Goal: Transaction & Acquisition: Purchase product/service

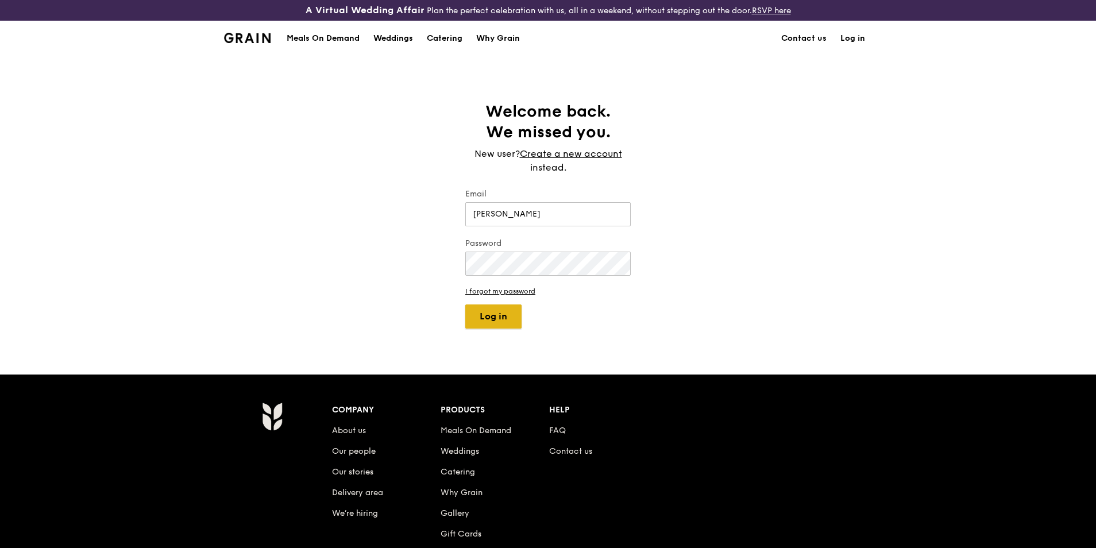
click at [499, 317] on button "Log in" at bounding box center [493, 317] width 56 height 24
click at [542, 207] on input "[PERSON_NAME]" at bounding box center [547, 214] width 165 height 24
click at [526, 219] on input "[PERSON_NAME]" at bounding box center [547, 214] width 165 height 24
click at [532, 213] on input "[PERSON_NAME]" at bounding box center [547, 214] width 165 height 24
click at [465, 305] on button "Log in" at bounding box center [493, 317] width 56 height 24
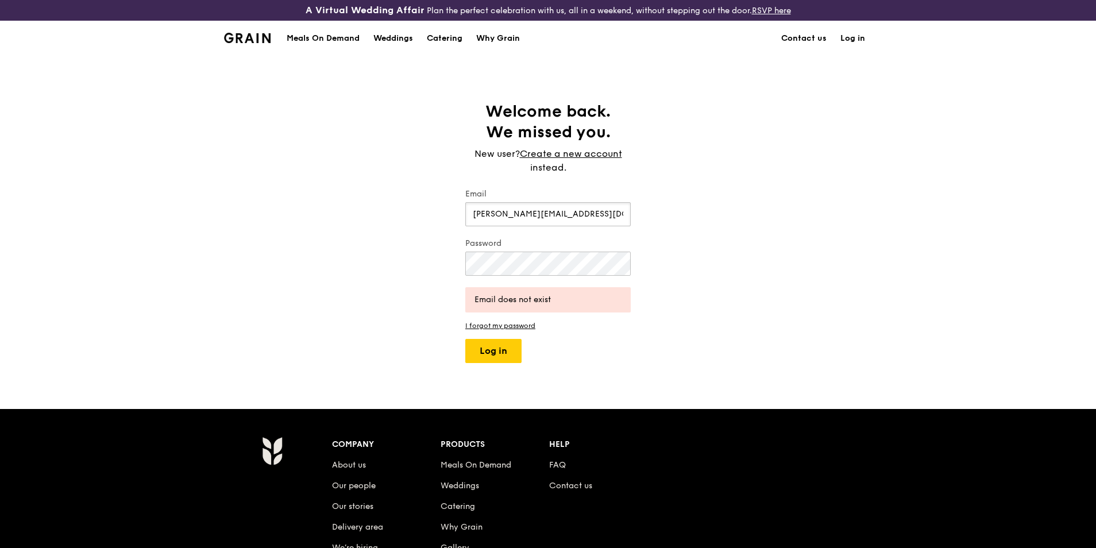
click at [556, 216] on input "[PERSON_NAME][EMAIL_ADDRESS][DOMAIN_NAME]" at bounding box center [547, 214] width 165 height 24
click at [490, 215] on input "[PERSON_NAME][EMAIL_ADDRESS][DOMAIN_NAME]" at bounding box center [547, 214] width 165 height 24
click at [491, 214] on input "[PERSON_NAME][EMAIL_ADDRESS][DOMAIN_NAME]" at bounding box center [547, 214] width 165 height 24
type input "[PERSON_NAME][EMAIL_ADDRESS][DOMAIN_NAME]"
click at [465, 339] on button "Log in" at bounding box center [493, 351] width 56 height 24
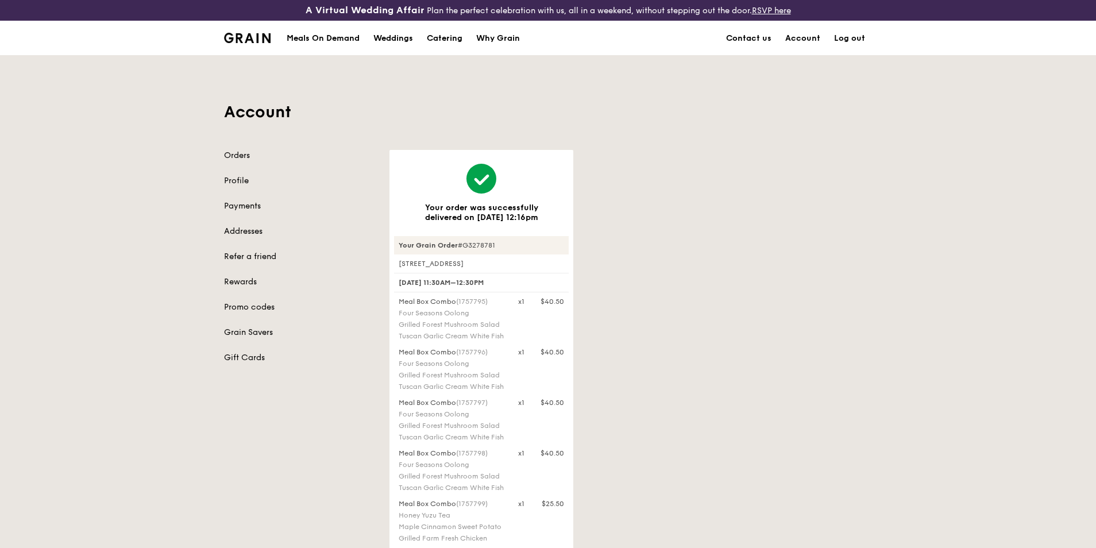
click at [249, 35] on img at bounding box center [247, 38] width 47 height 10
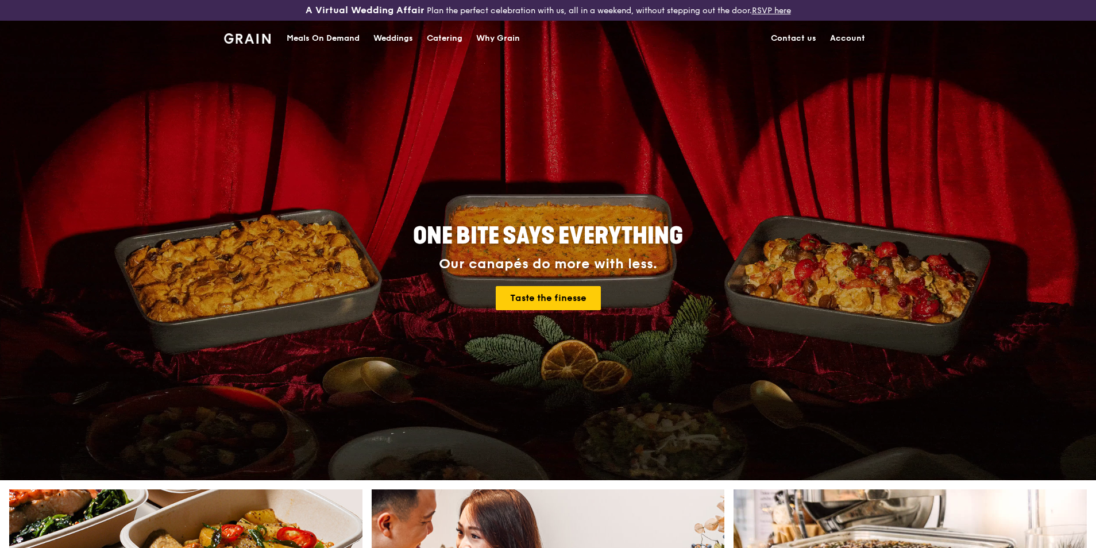
click at [321, 37] on div "Meals On Demand" at bounding box center [323, 38] width 73 height 34
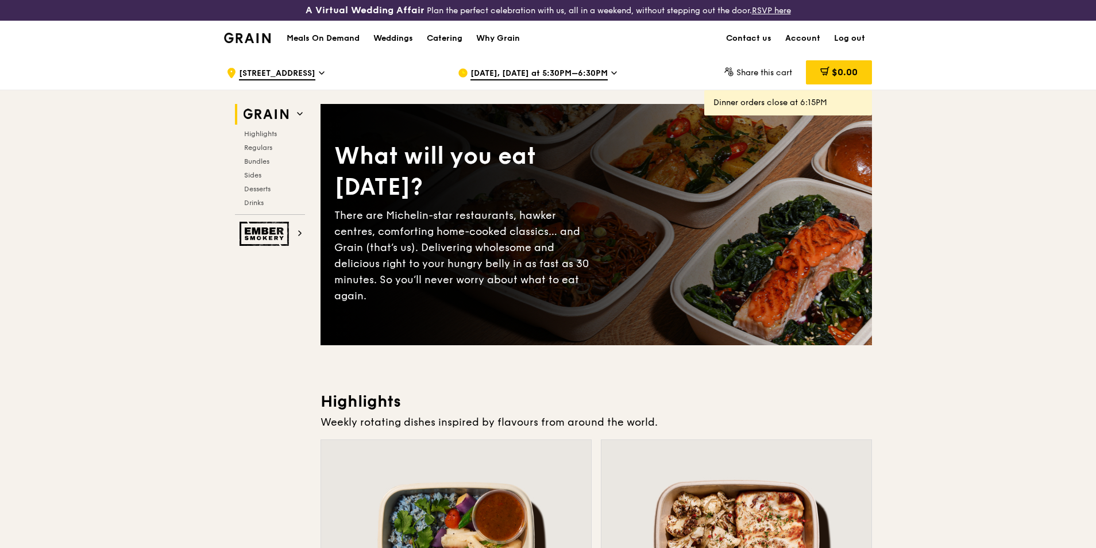
click at [502, 71] on span "[DATE], [DATE] at 5:30PM–6:30PM" at bounding box center [539, 74] width 137 height 13
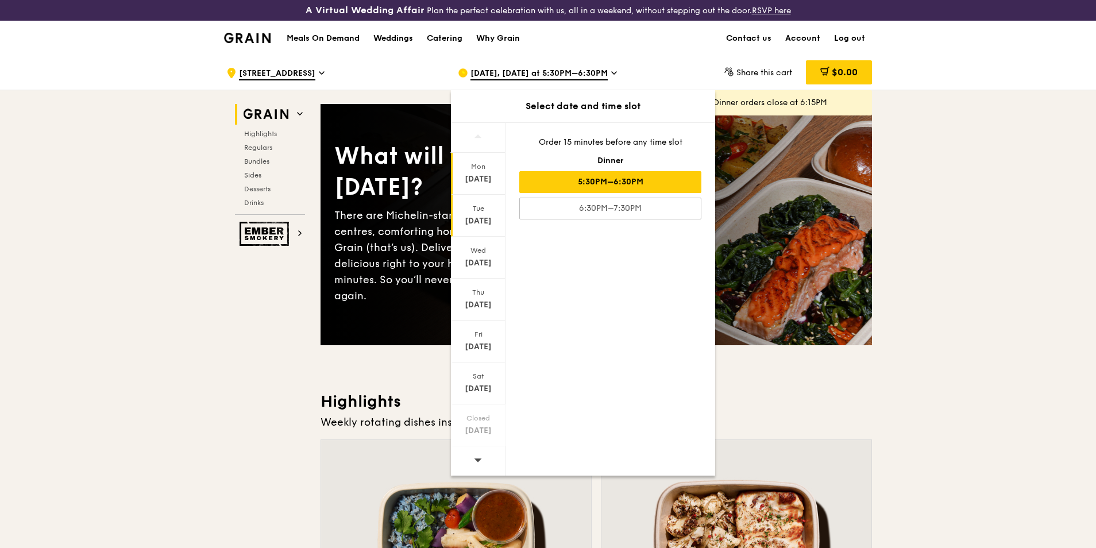
click at [483, 211] on div "Tue" at bounding box center [478, 208] width 51 height 9
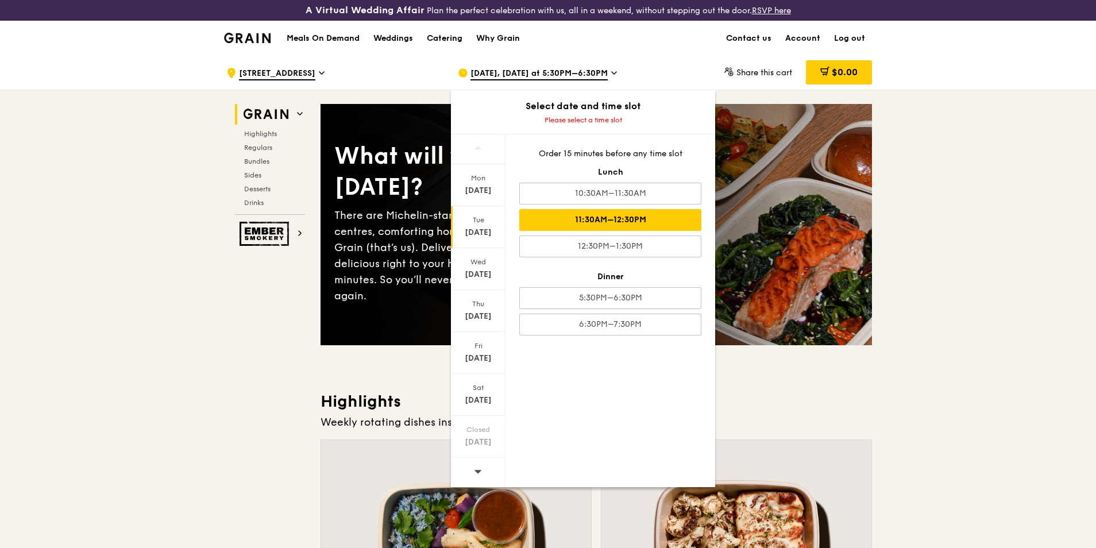
click at [580, 223] on div "11:30AM–12:30PM" at bounding box center [610, 220] width 182 height 22
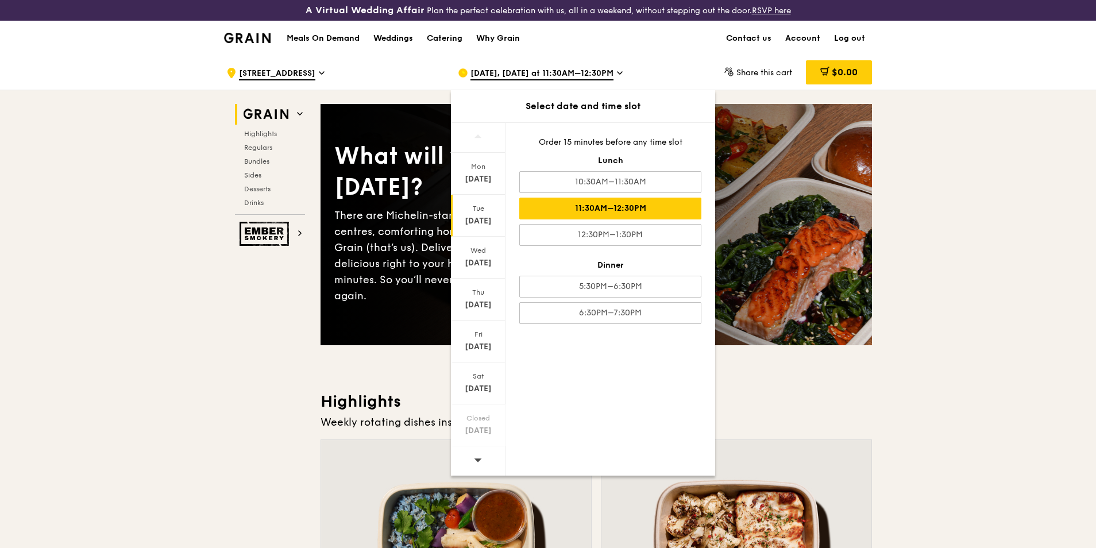
click at [473, 214] on div "[DATE]" at bounding box center [478, 216] width 55 height 42
click at [588, 211] on div "11:30AM–12:30PM" at bounding box center [610, 209] width 182 height 22
click at [629, 64] on div "[DATE], [DATE] at 11:30AM–12:30PM" at bounding box center [564, 73] width 213 height 34
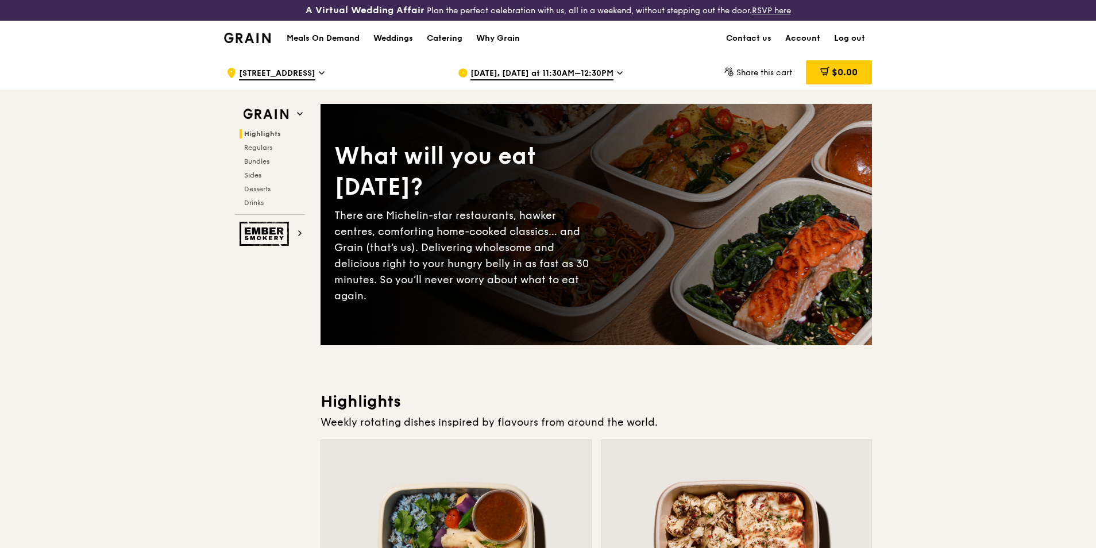
click at [577, 74] on span "[DATE], [DATE] at 11:30AM–12:30PM" at bounding box center [542, 74] width 143 height 13
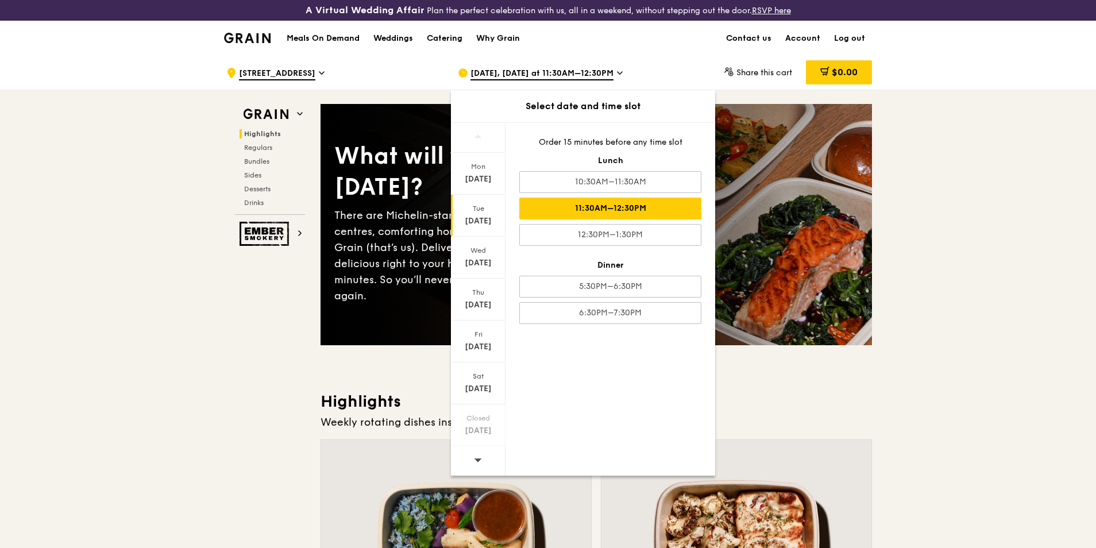
click at [488, 217] on div "[DATE]" at bounding box center [478, 220] width 51 height 11
click at [481, 172] on div "[DATE]" at bounding box center [478, 174] width 55 height 42
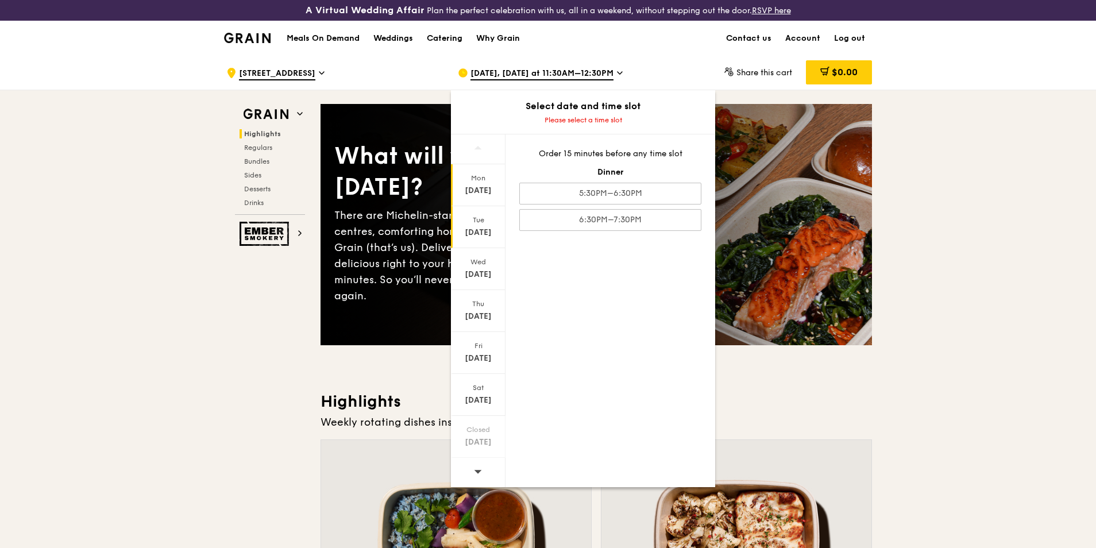
click at [480, 219] on div "Tue" at bounding box center [478, 219] width 51 height 9
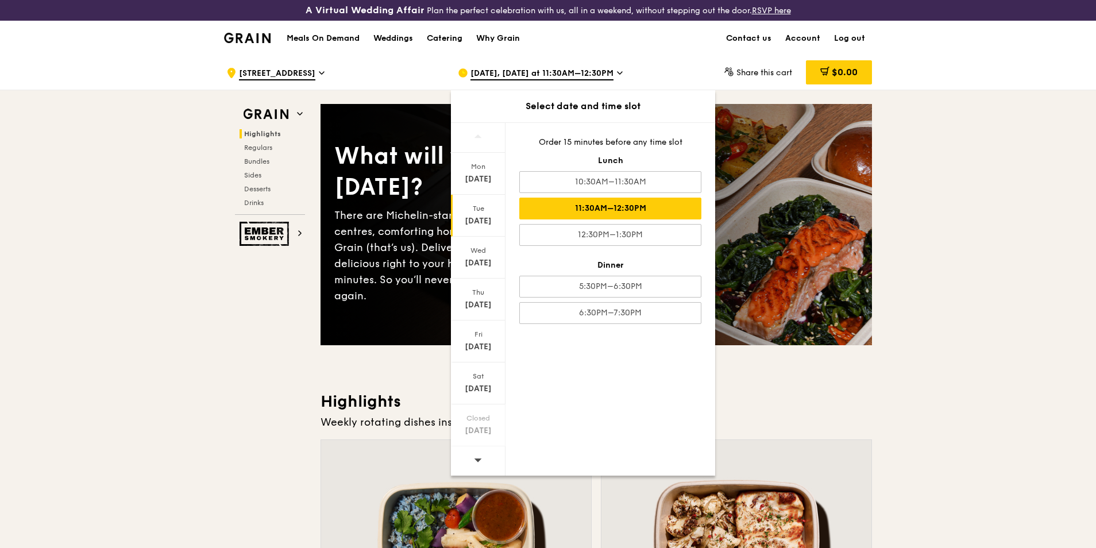
click at [573, 203] on div "11:30AM–12:30PM" at bounding box center [610, 209] width 182 height 22
click at [622, 72] on icon at bounding box center [620, 73] width 5 height 2
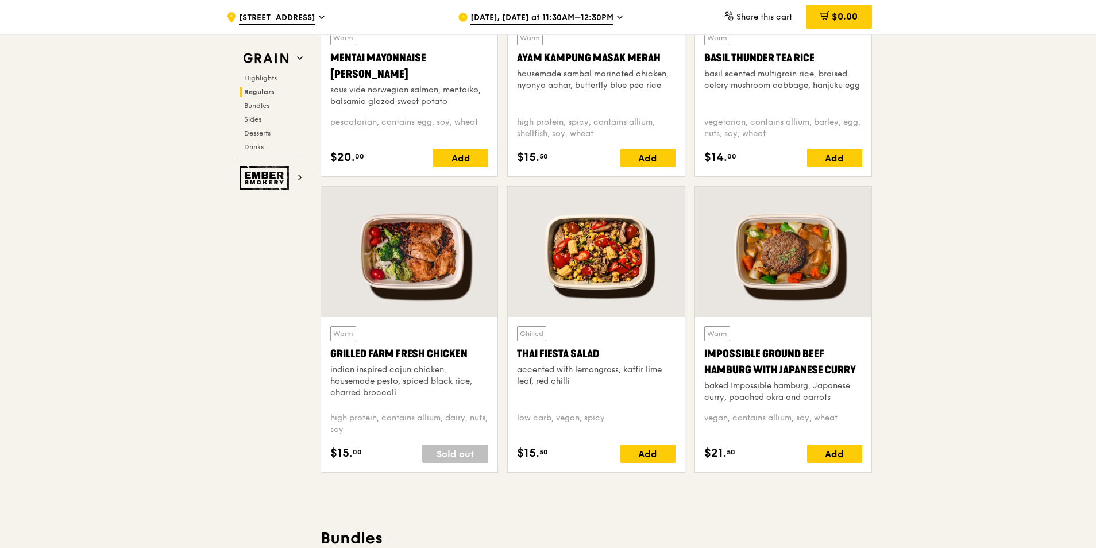
scroll to position [1207, 0]
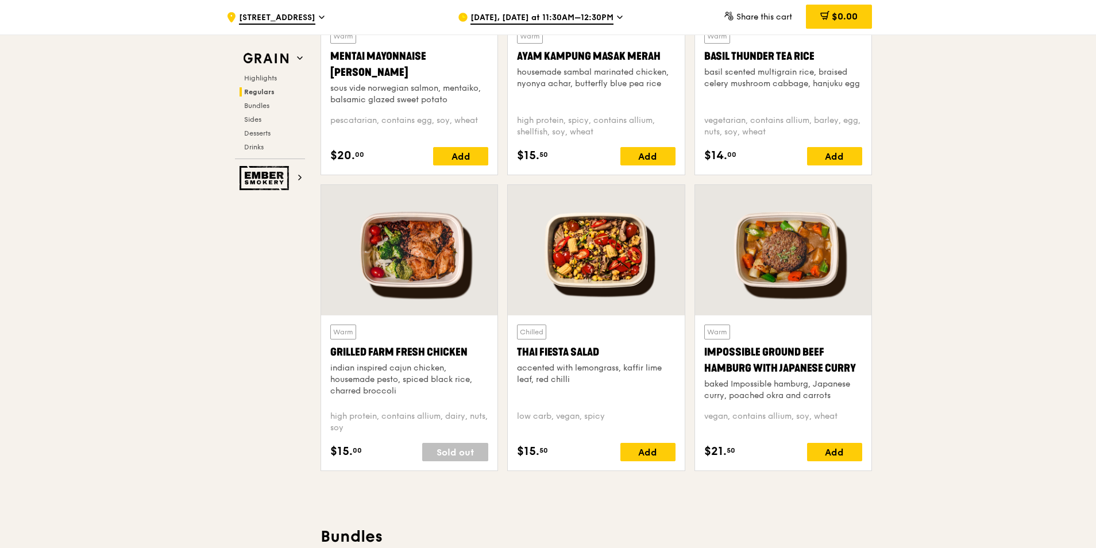
click at [451, 453] on div "Sold out" at bounding box center [455, 452] width 66 height 18
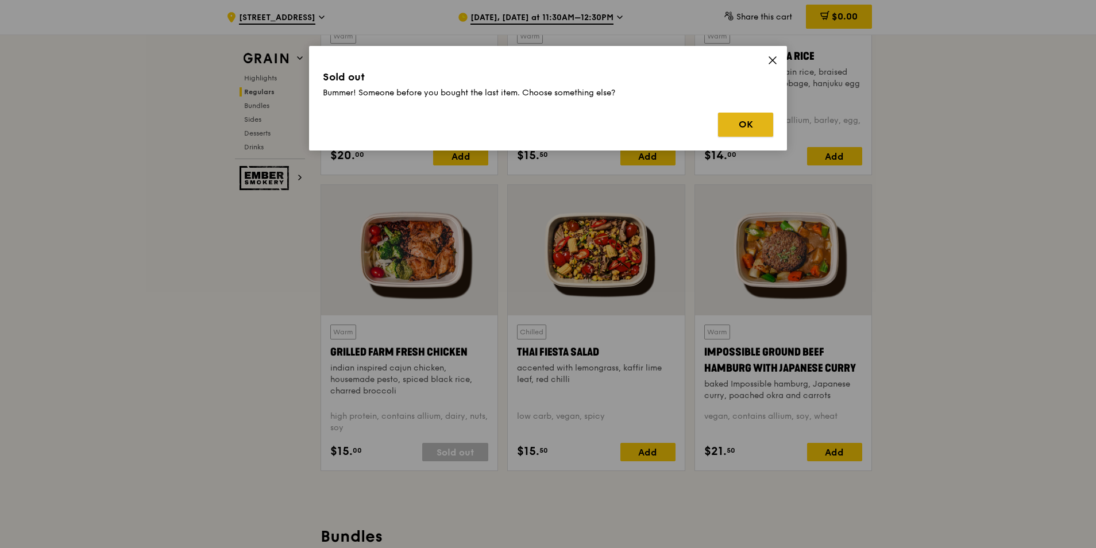
click at [734, 121] on button "OK" at bounding box center [745, 125] width 55 height 24
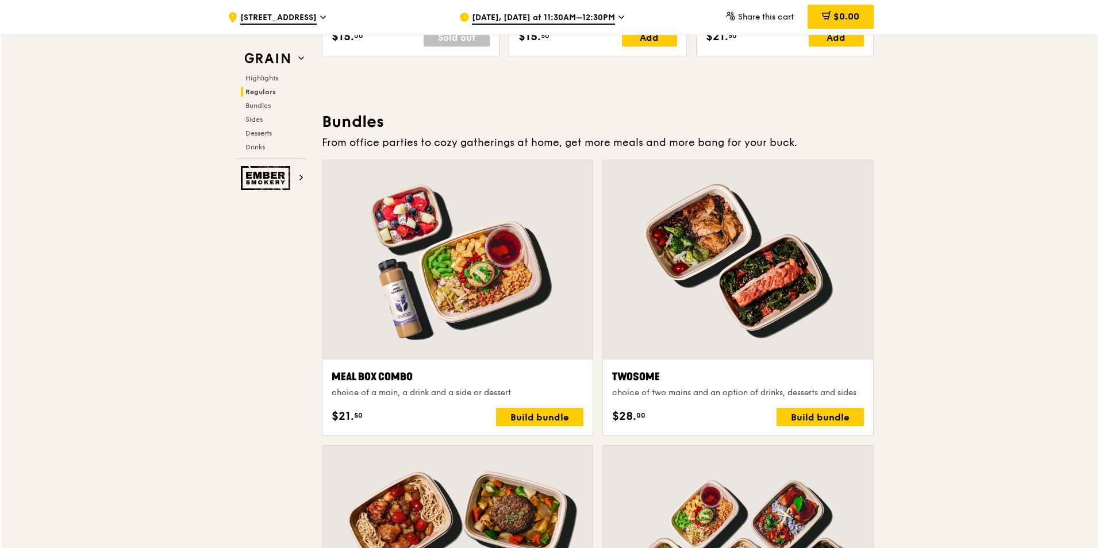
scroll to position [1666, 0]
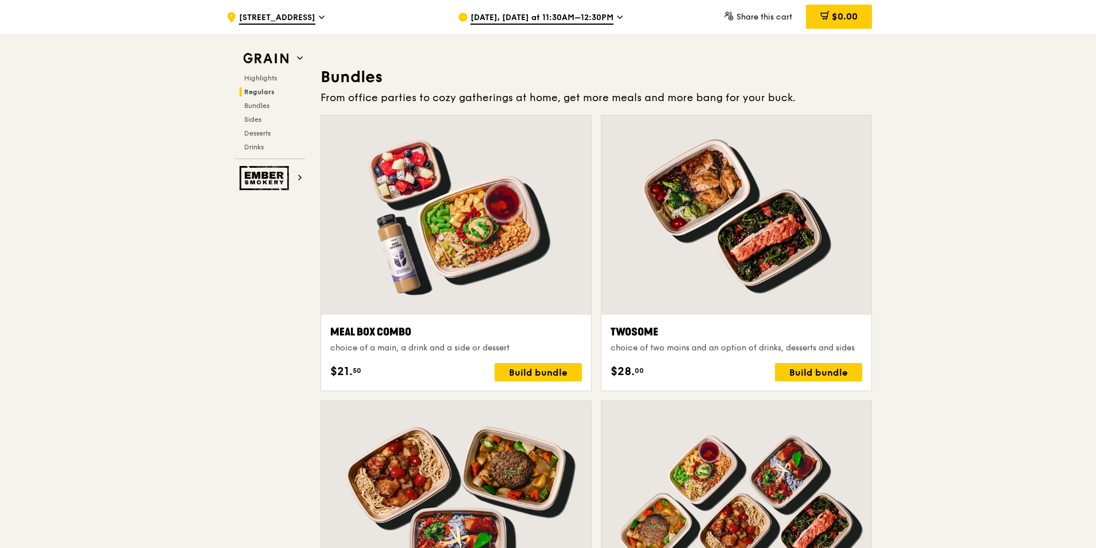
click at [460, 228] on div at bounding box center [456, 214] width 270 height 199
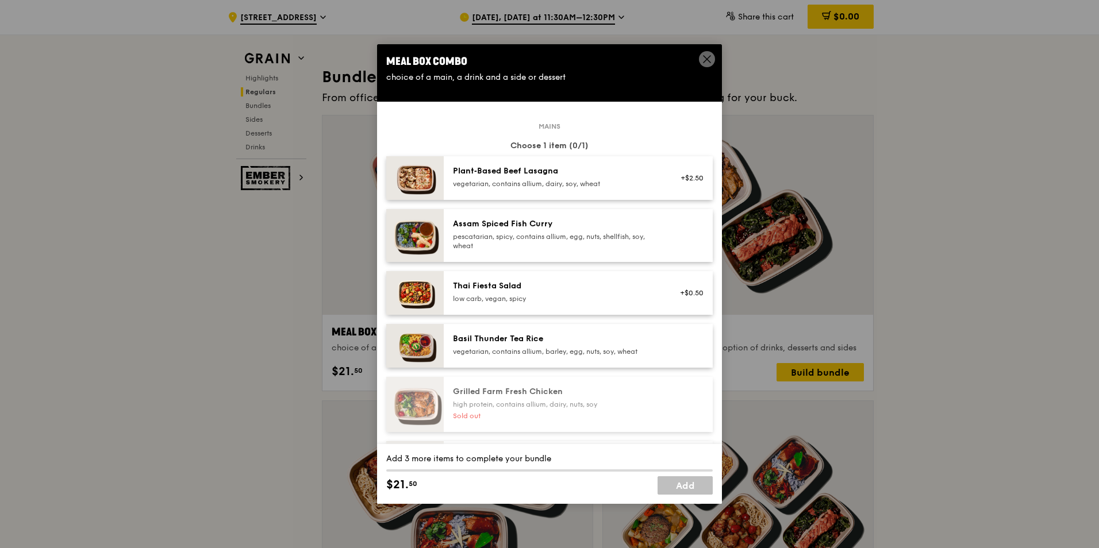
scroll to position [57, 0]
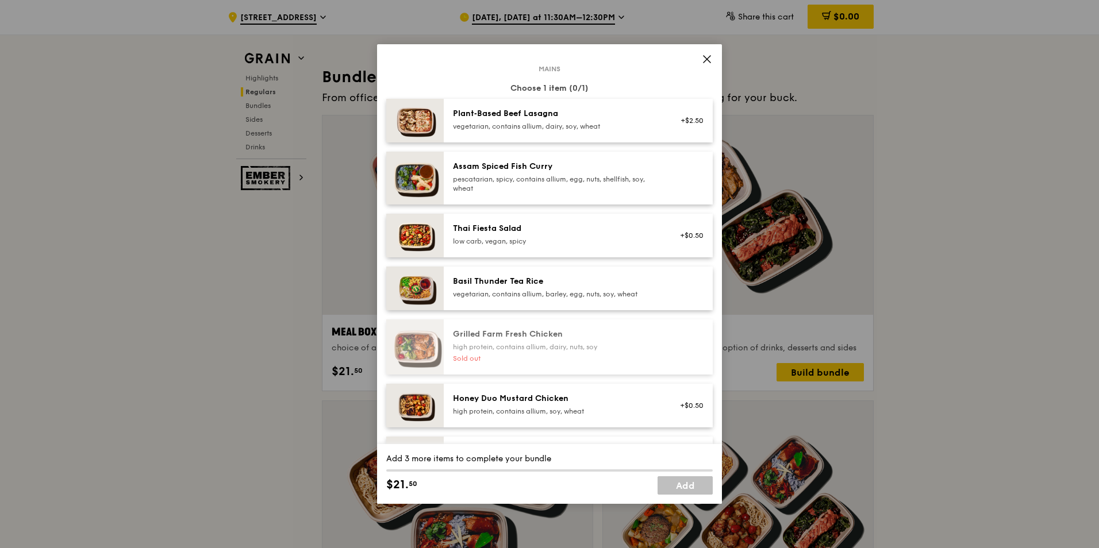
click at [468, 234] on div "Thai Fiesta Salad low carb, vegan, spicy" at bounding box center [556, 234] width 206 height 23
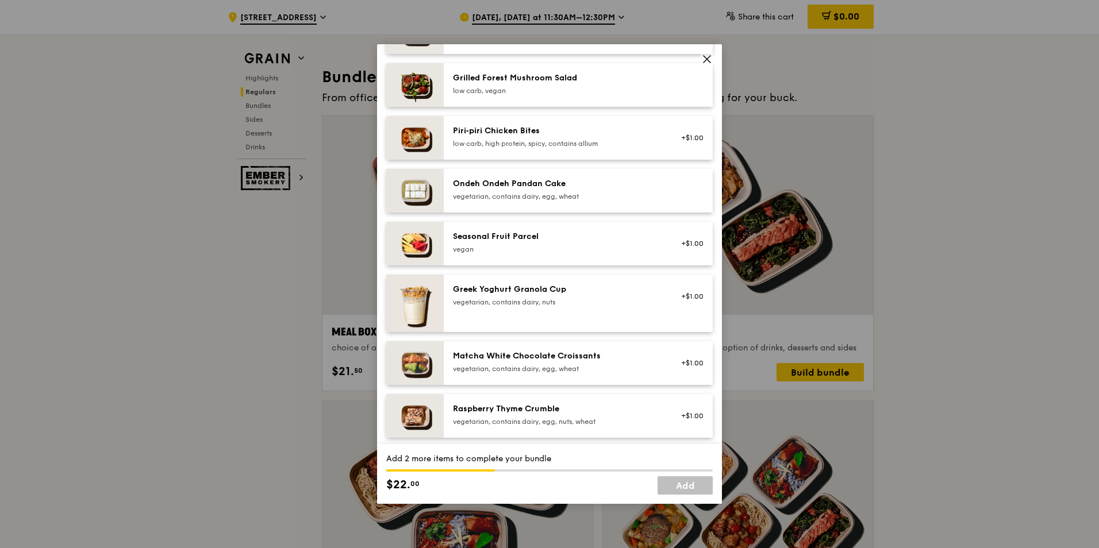
scroll to position [804, 0]
click at [495, 196] on div "vegetarian, contains dairy, egg, wheat" at bounding box center [556, 195] width 206 height 9
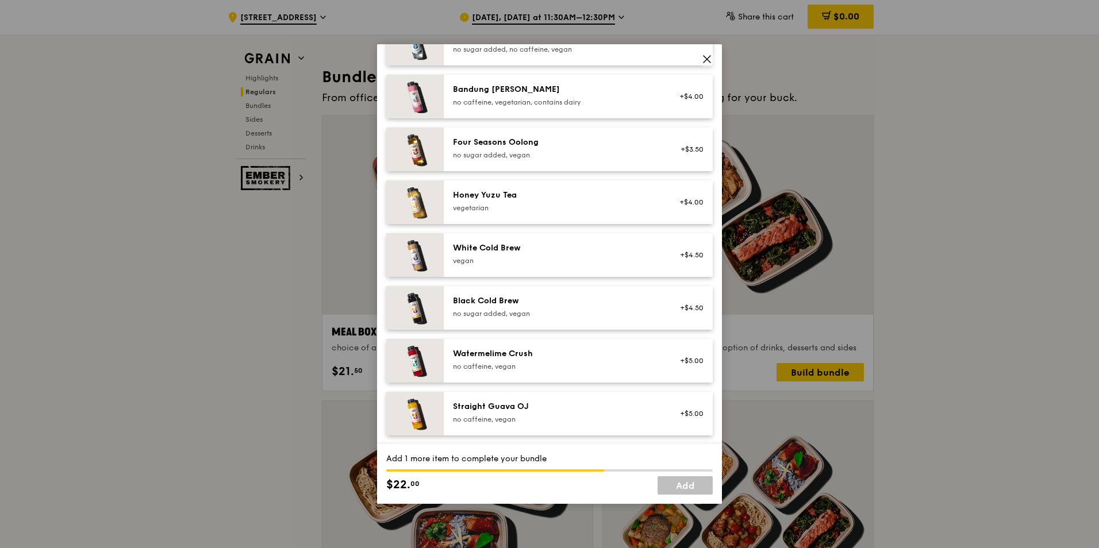
scroll to position [1327, 0]
click at [562, 364] on div "no caffeine, vegan" at bounding box center [556, 365] width 206 height 9
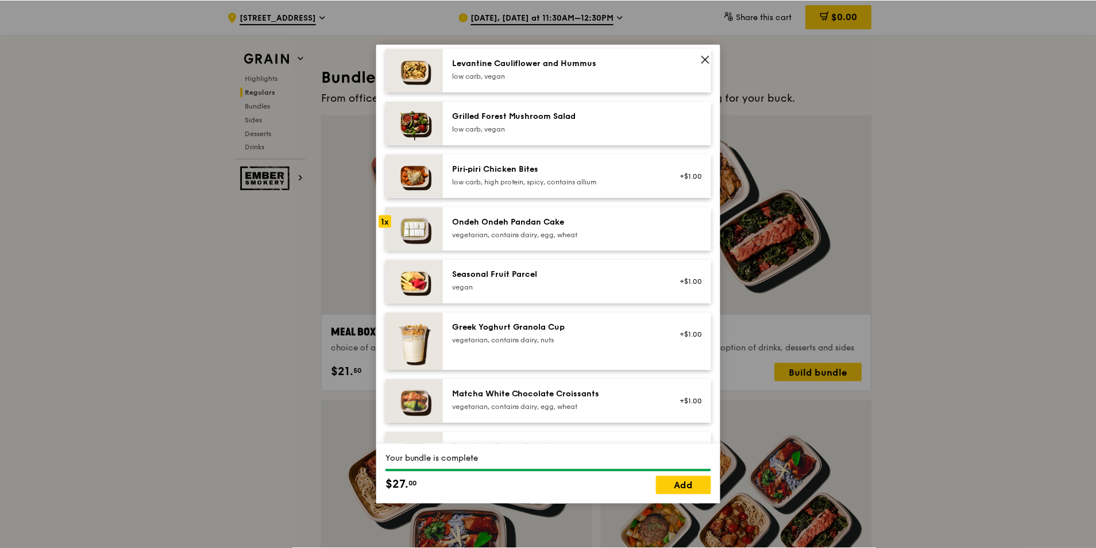
scroll to position [752, 0]
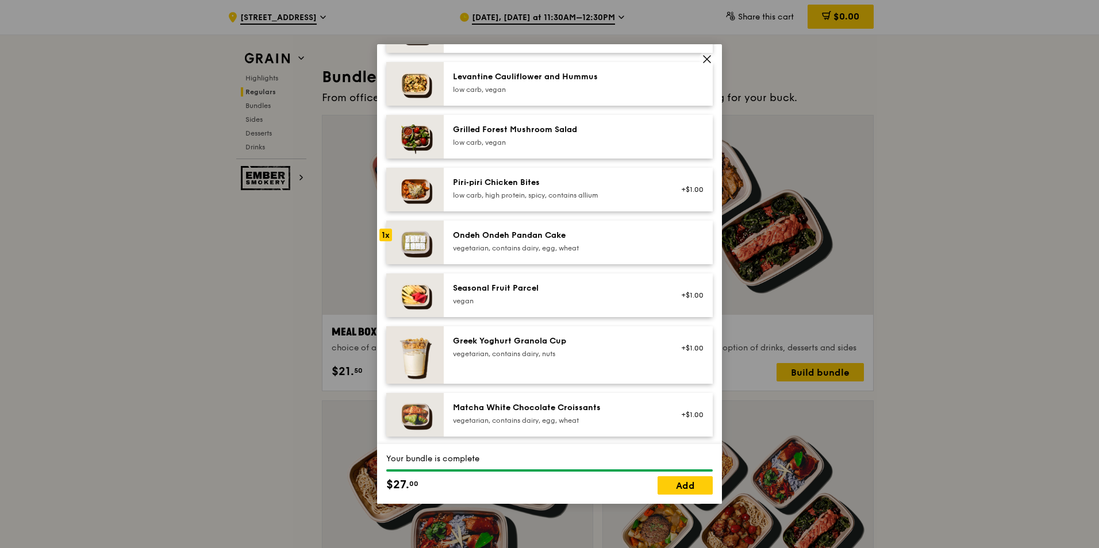
click at [706, 55] on icon at bounding box center [707, 59] width 10 height 10
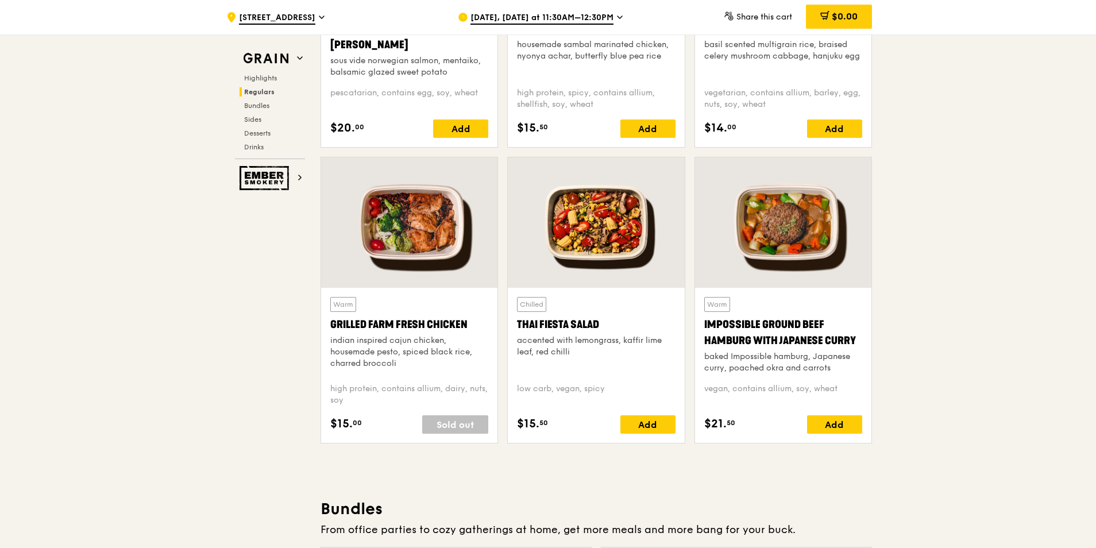
scroll to position [1264, 0]
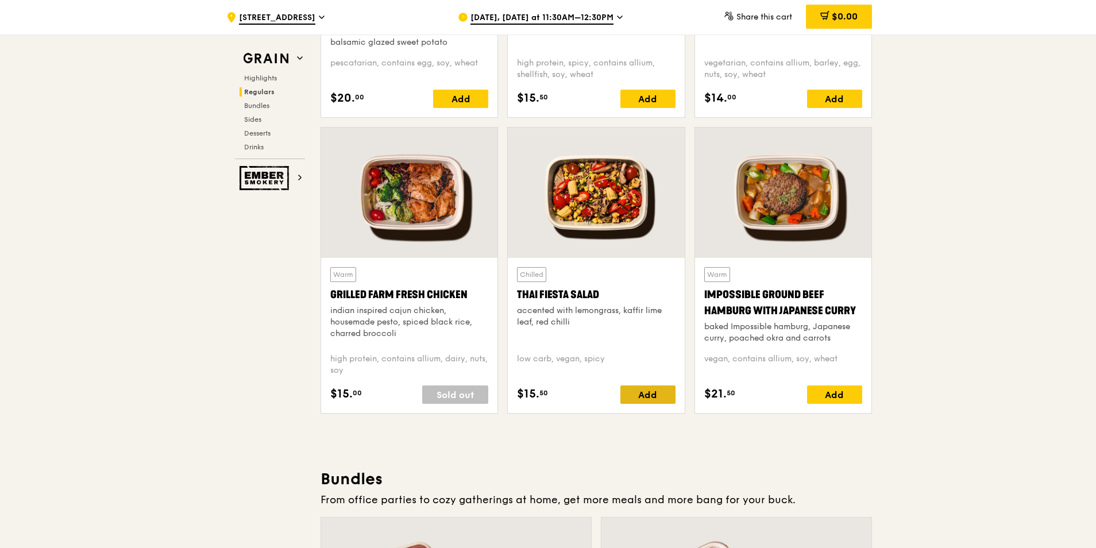
click at [657, 393] on div "Add" at bounding box center [648, 395] width 55 height 18
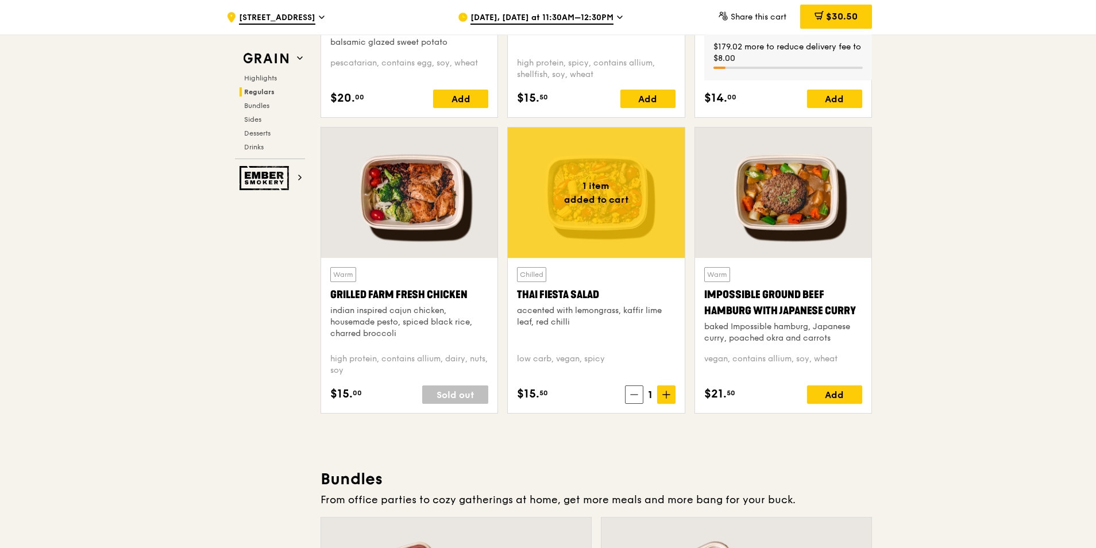
click at [835, 11] on span "$30.50" at bounding box center [842, 16] width 32 height 11
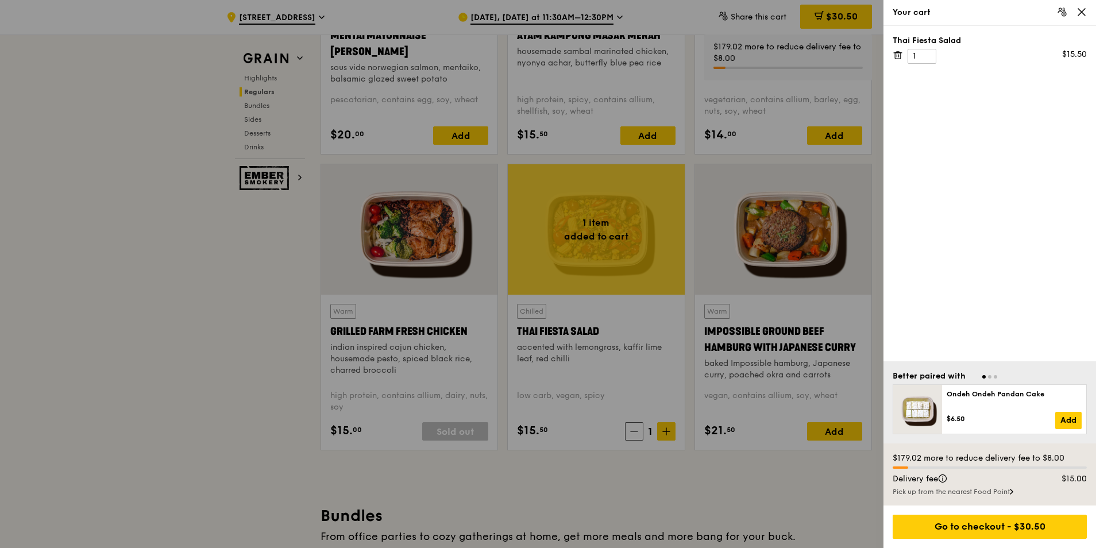
scroll to position [1207, 0]
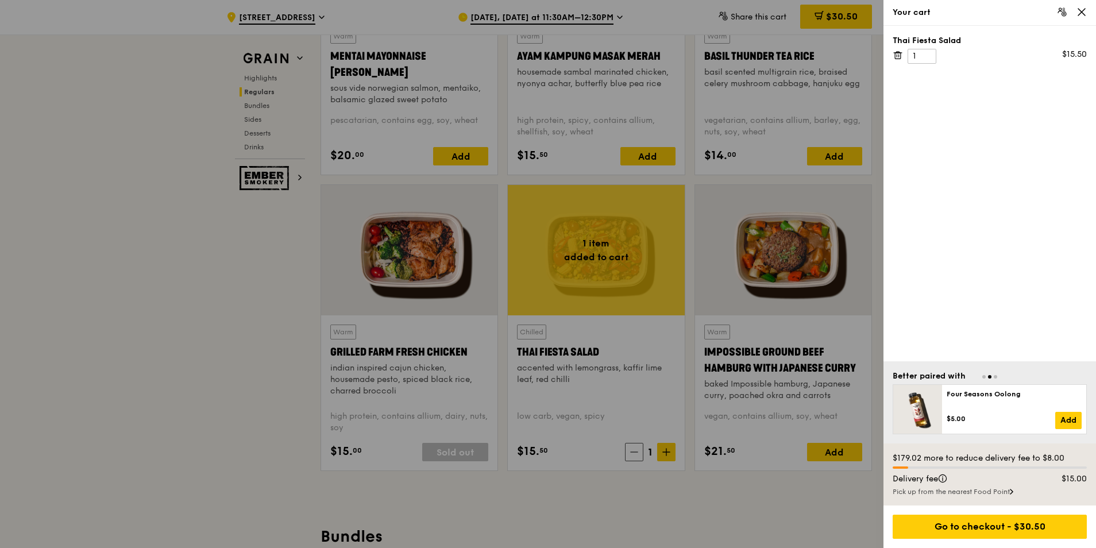
click at [235, 345] on div at bounding box center [548, 274] width 1096 height 548
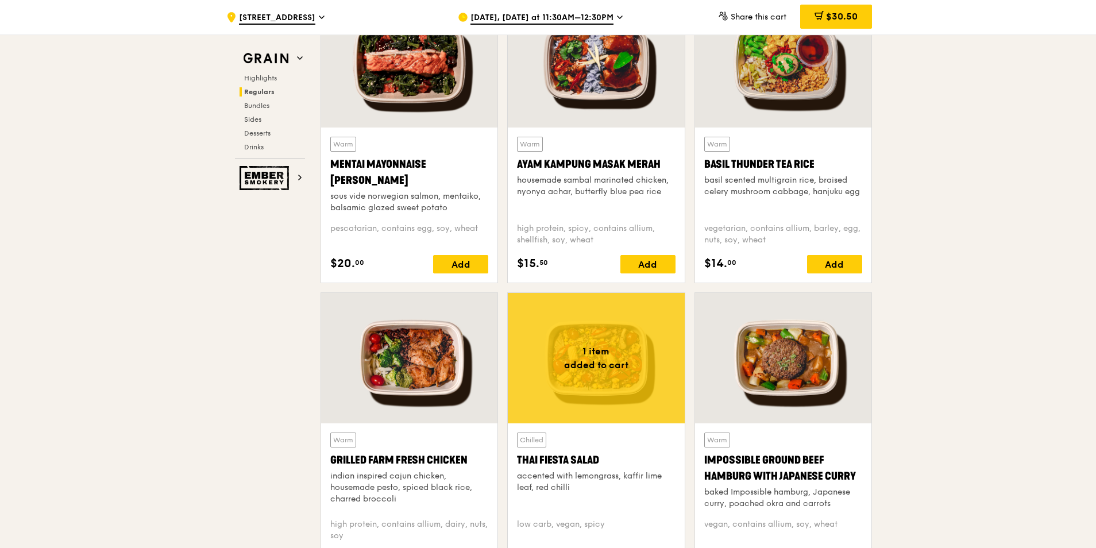
scroll to position [1092, 0]
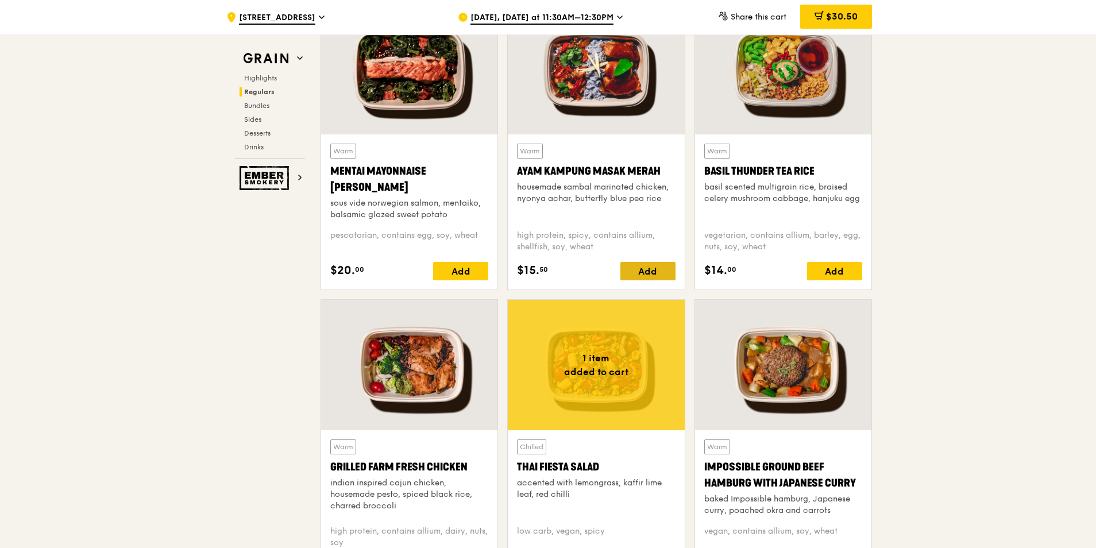
click at [630, 275] on div "Add" at bounding box center [648, 271] width 55 height 18
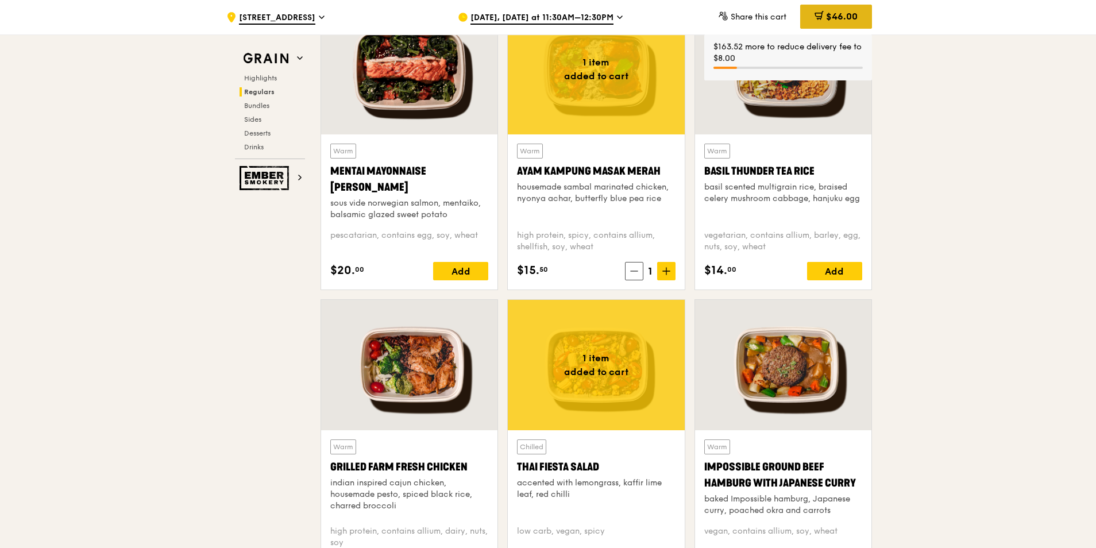
click at [841, 20] on span "$46.00" at bounding box center [842, 16] width 32 height 11
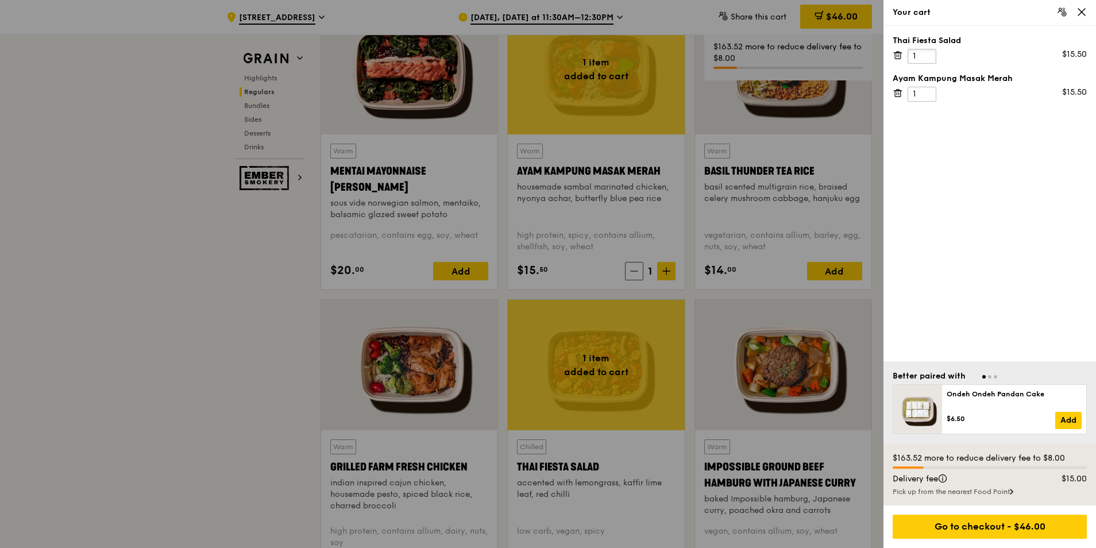
click at [918, 56] on input "1" at bounding box center [922, 56] width 29 height 15
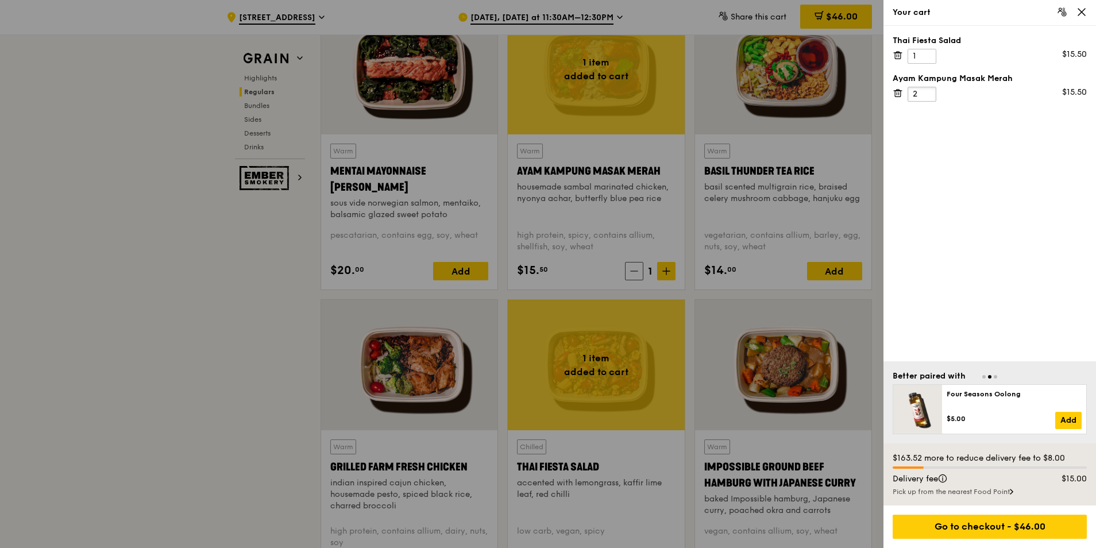
click at [926, 91] on input "2" at bounding box center [922, 94] width 29 height 15
click at [926, 91] on input "3" at bounding box center [922, 94] width 29 height 15
click at [926, 91] on input "4" at bounding box center [922, 94] width 29 height 15
click at [926, 91] on input "5" at bounding box center [922, 94] width 29 height 15
click at [926, 91] on input "6" at bounding box center [922, 94] width 29 height 15
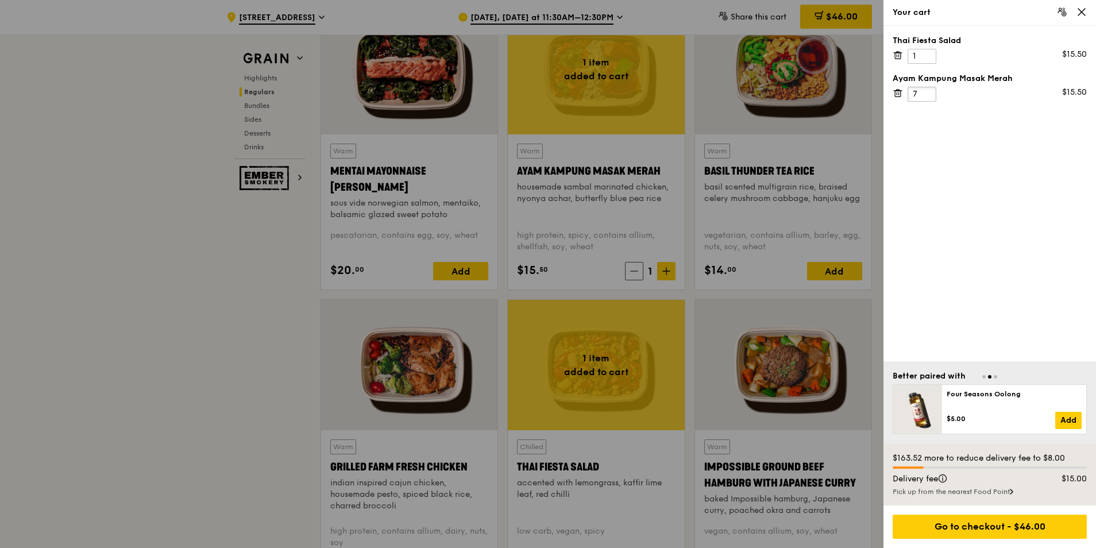
click at [926, 91] on input "7" at bounding box center [922, 94] width 29 height 15
click at [926, 91] on input "8" at bounding box center [922, 94] width 29 height 15
click at [926, 91] on input "9" at bounding box center [922, 94] width 29 height 15
click at [929, 96] on input "8" at bounding box center [922, 94] width 29 height 15
click at [929, 96] on input "7" at bounding box center [922, 94] width 29 height 15
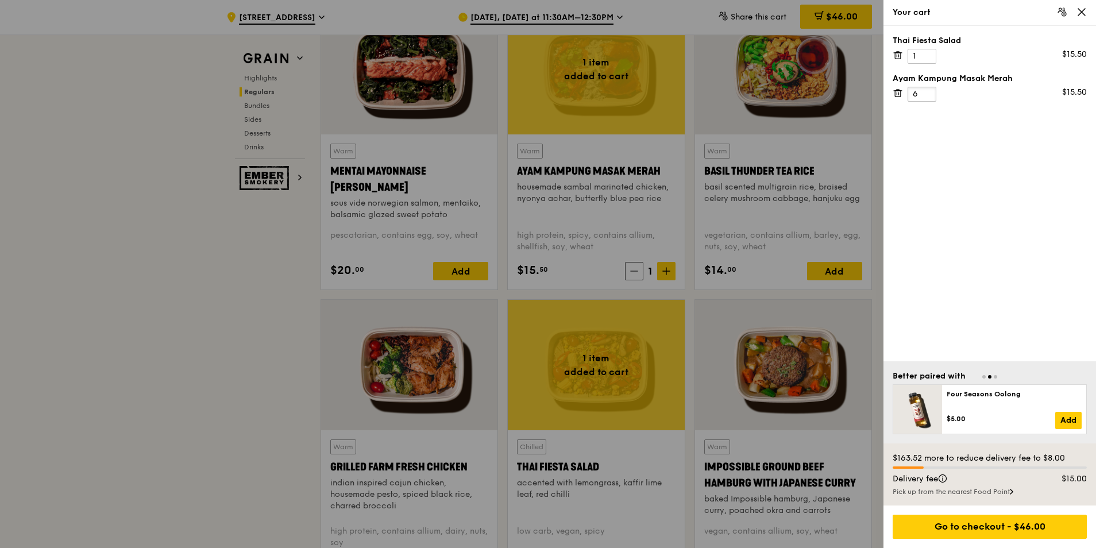
click at [929, 96] on input "6" at bounding box center [922, 94] width 29 height 15
click at [929, 96] on input "5" at bounding box center [922, 94] width 29 height 15
click at [929, 96] on input "4" at bounding box center [922, 94] width 29 height 15
type input "3"
click at [929, 96] on input "3" at bounding box center [922, 94] width 29 height 15
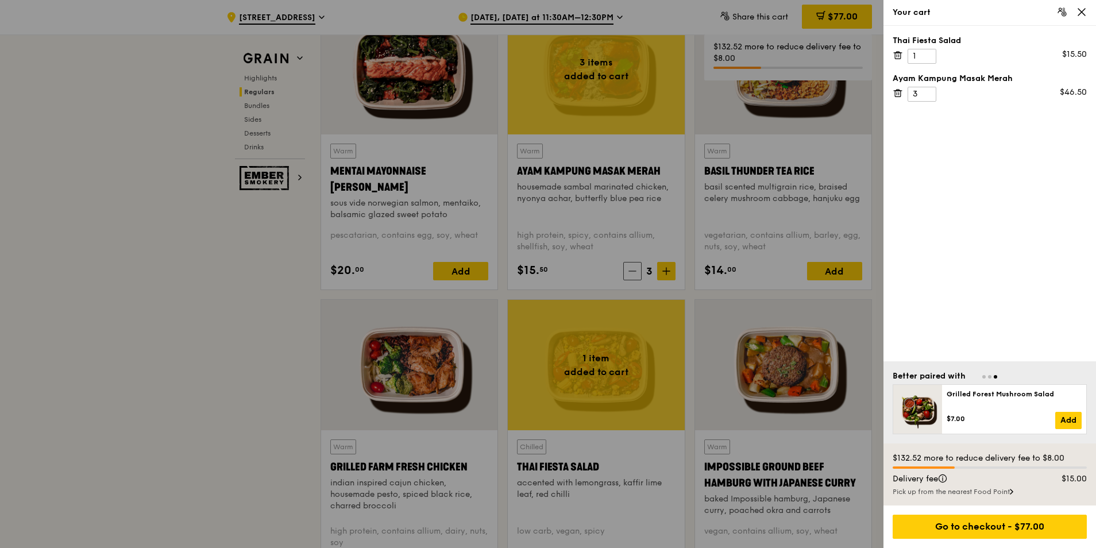
click at [807, 113] on div at bounding box center [548, 274] width 1096 height 548
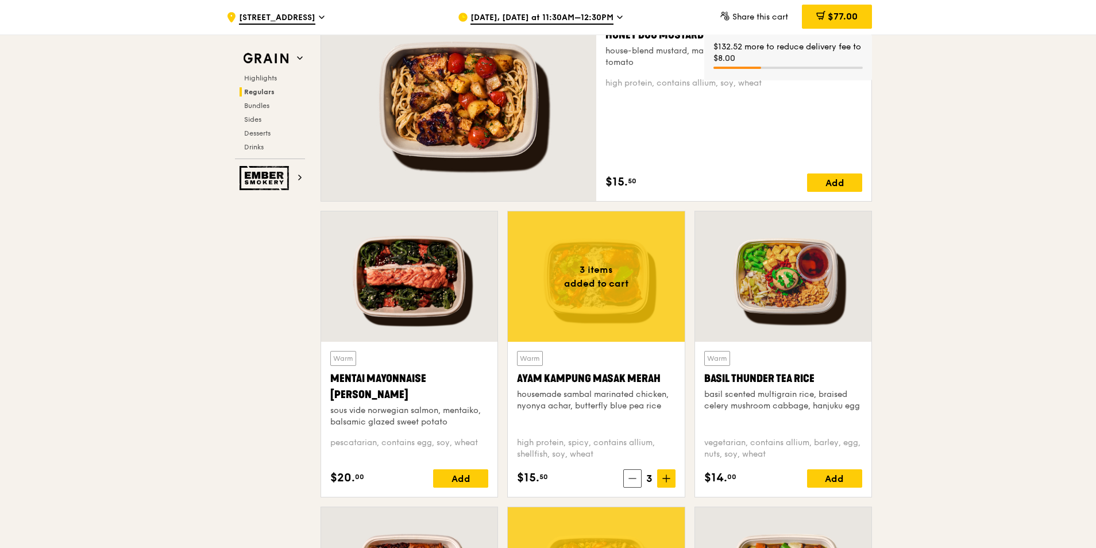
scroll to position [862, 0]
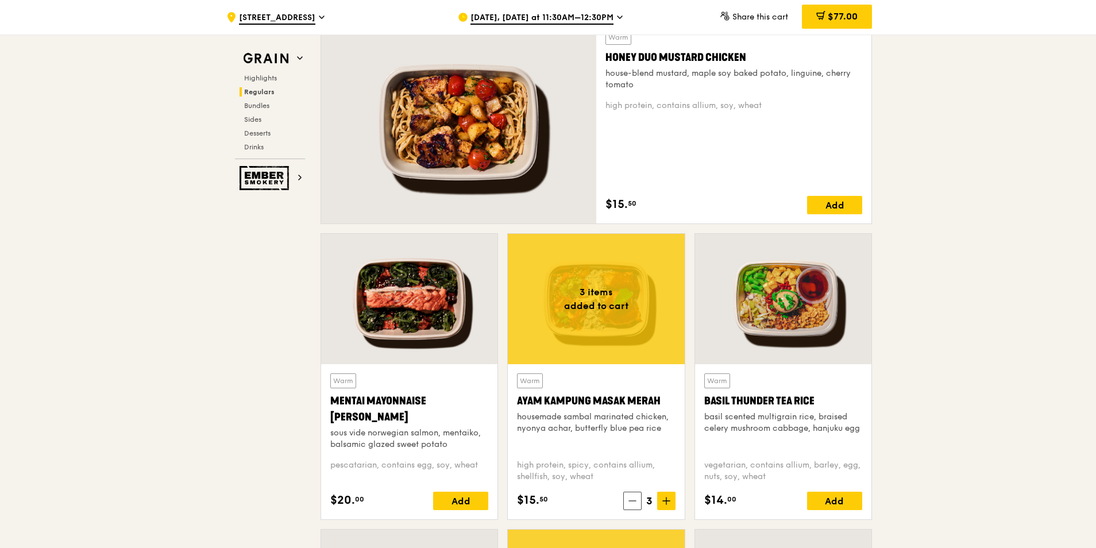
click at [686, 183] on div "Warm Honey Duo Mustard Chicken house-blend mustard, maple soy baked potato, lin…" at bounding box center [734, 122] width 257 height 184
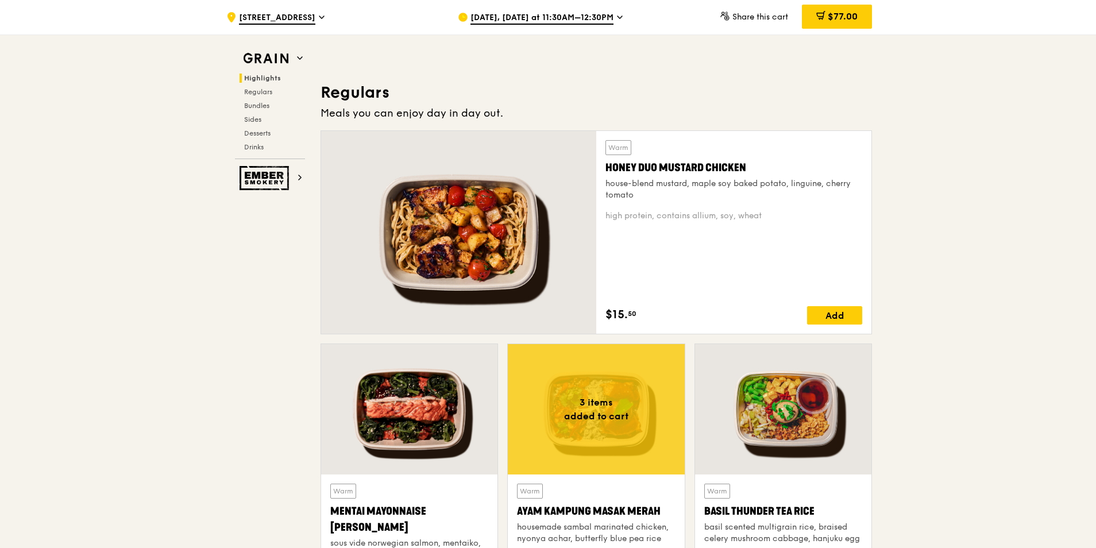
scroll to position [747, 0]
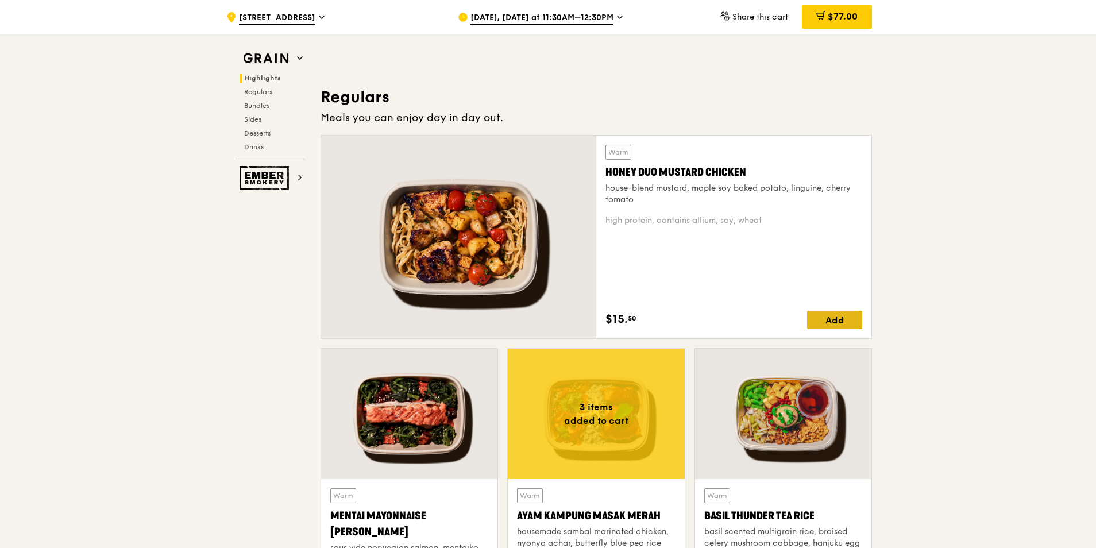
click at [827, 319] on div "Add" at bounding box center [834, 320] width 55 height 18
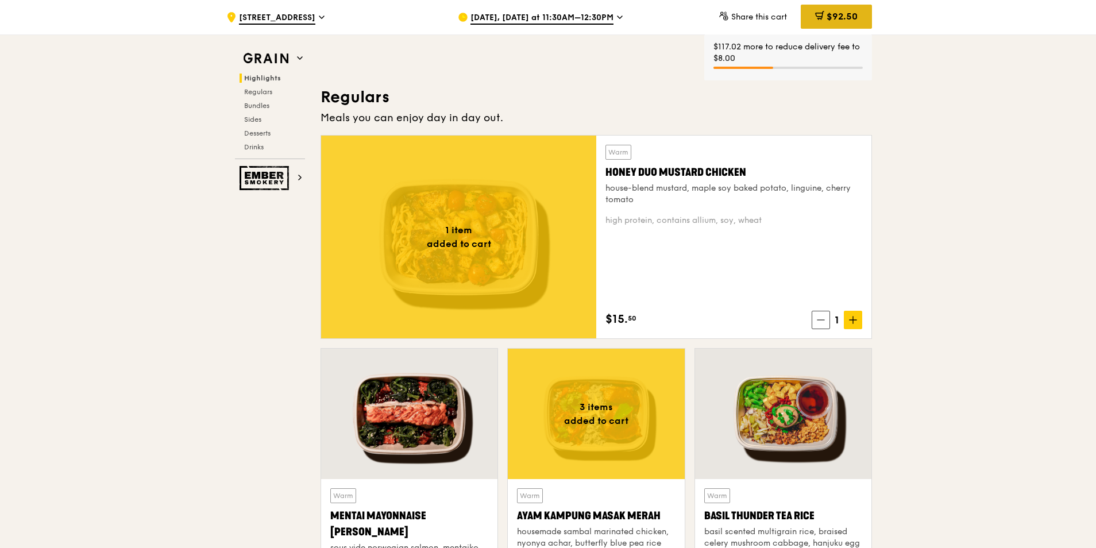
click at [837, 16] on span "$92.50" at bounding box center [842, 16] width 31 height 11
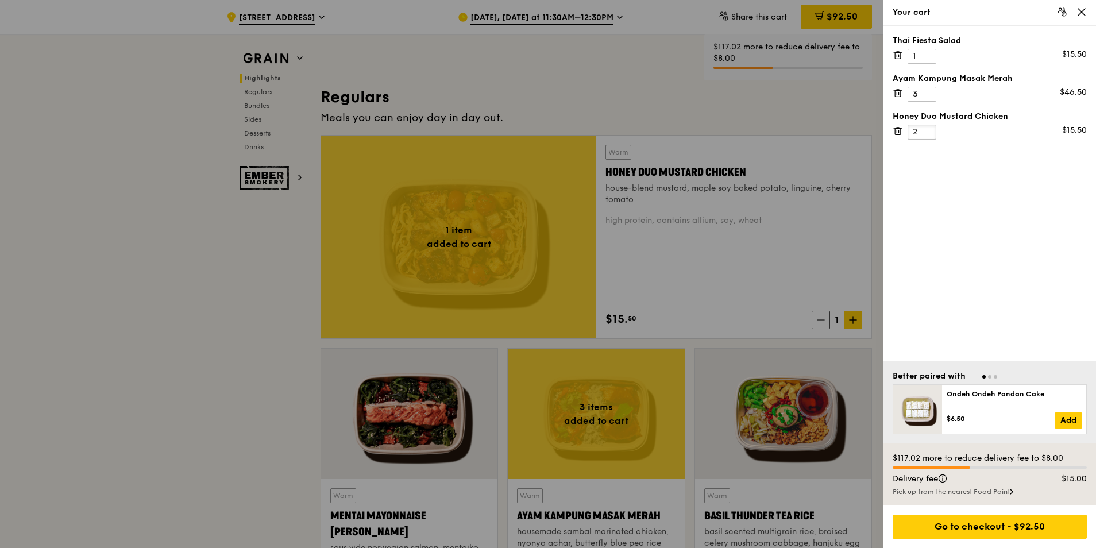
click at [927, 128] on input "2" at bounding box center [922, 132] width 29 height 15
type input "3"
click at [927, 128] on input "3" at bounding box center [922, 132] width 29 height 15
click at [805, 110] on div at bounding box center [548, 274] width 1096 height 548
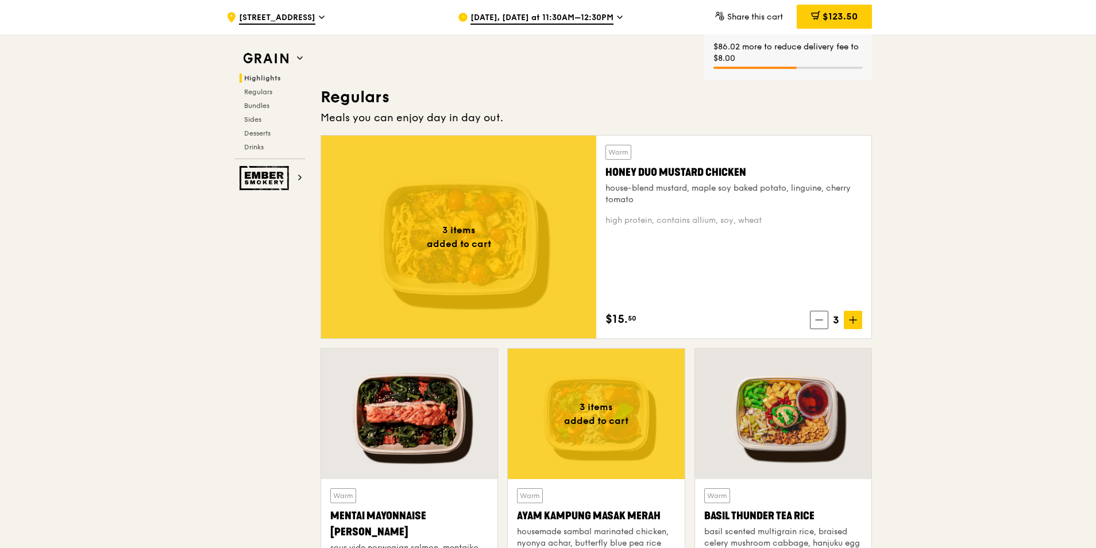
scroll to position [804, 0]
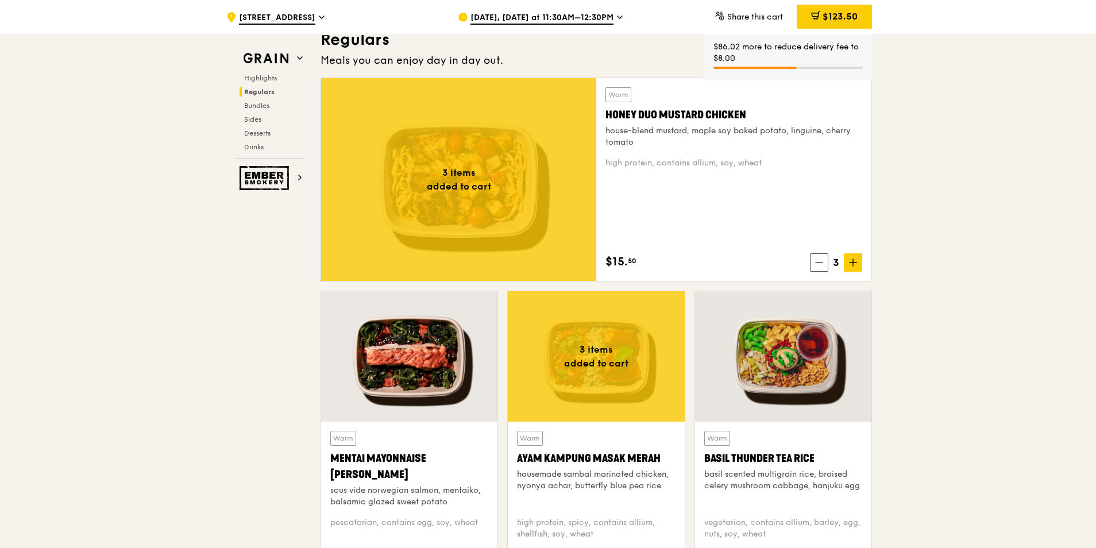
click at [818, 178] on div "Warm Honey Duo Mustard Chicken house-blend mustard, maple soy baked potato, lin…" at bounding box center [734, 179] width 257 height 184
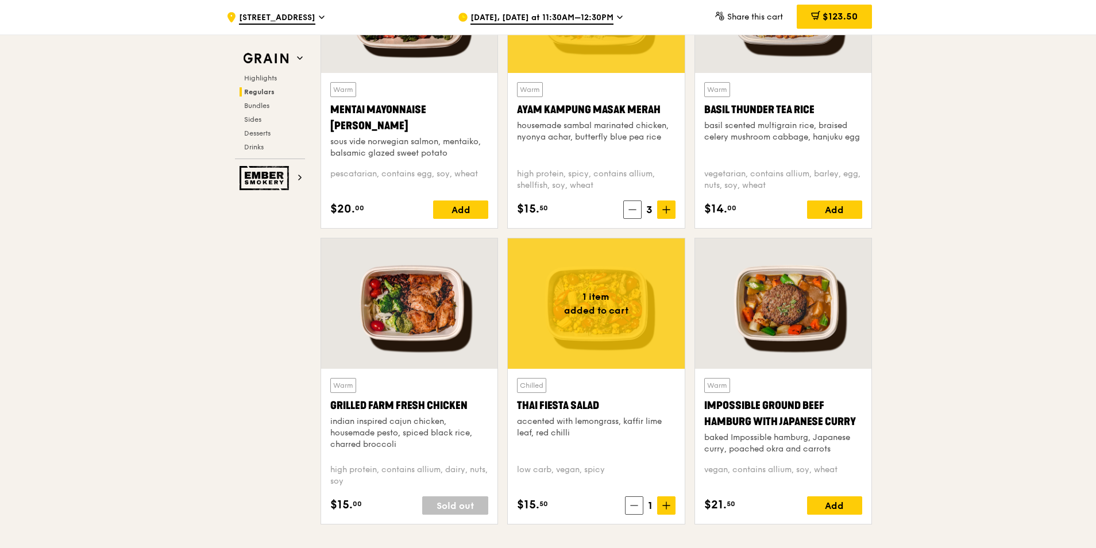
scroll to position [1207, 0]
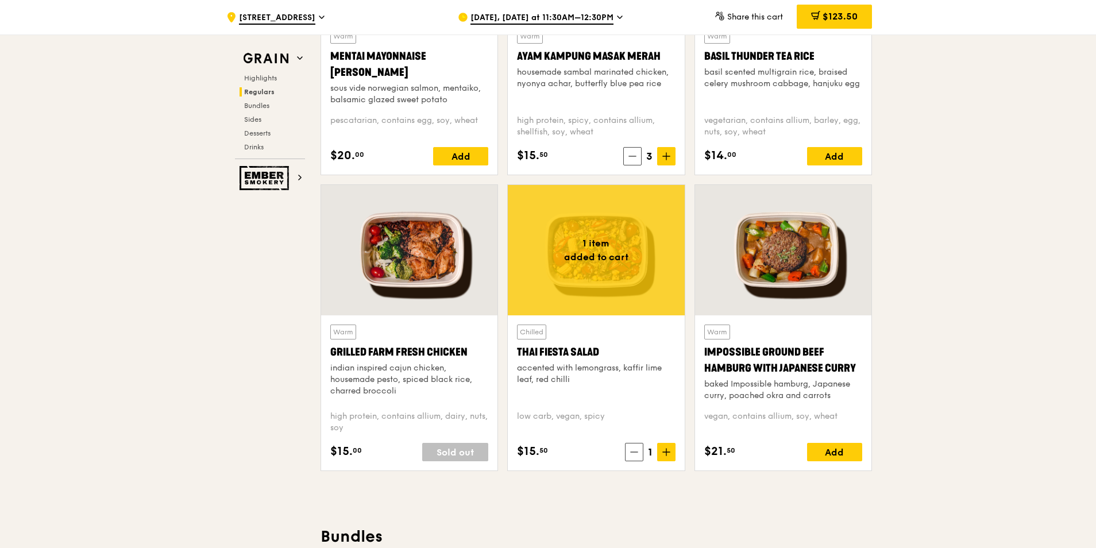
click at [619, 232] on div at bounding box center [596, 250] width 176 height 130
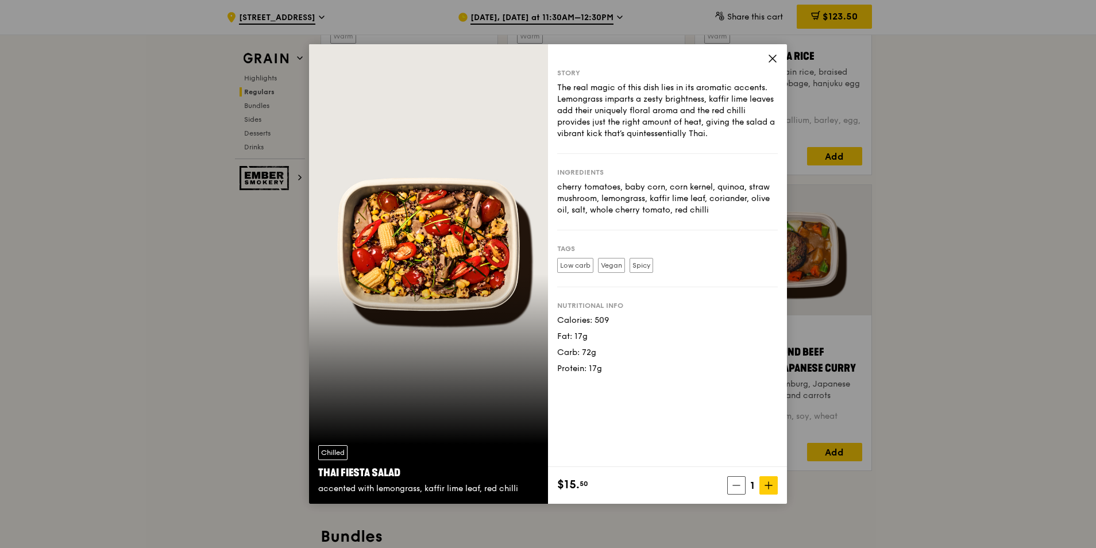
click at [773, 60] on icon at bounding box center [773, 58] width 10 height 10
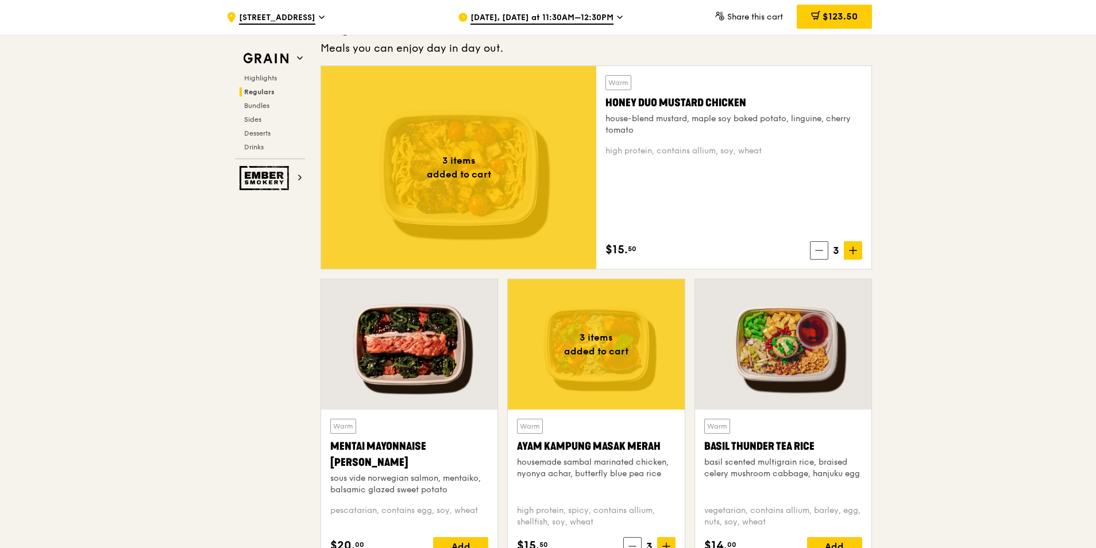
scroll to position [747, 0]
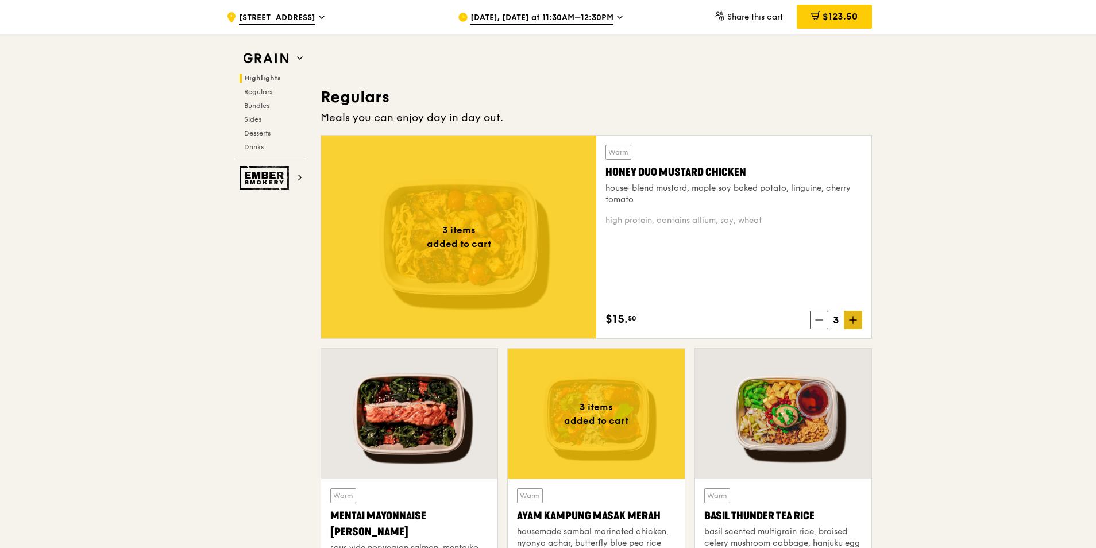
click at [852, 320] on icon at bounding box center [853, 320] width 7 height 0
click at [858, 318] on span at bounding box center [853, 320] width 18 height 18
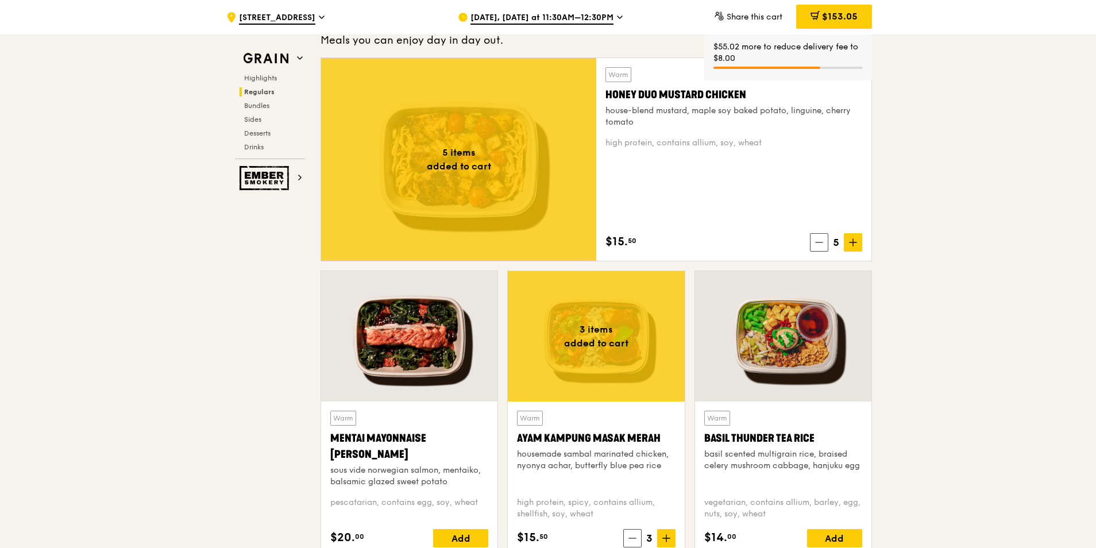
scroll to position [804, 0]
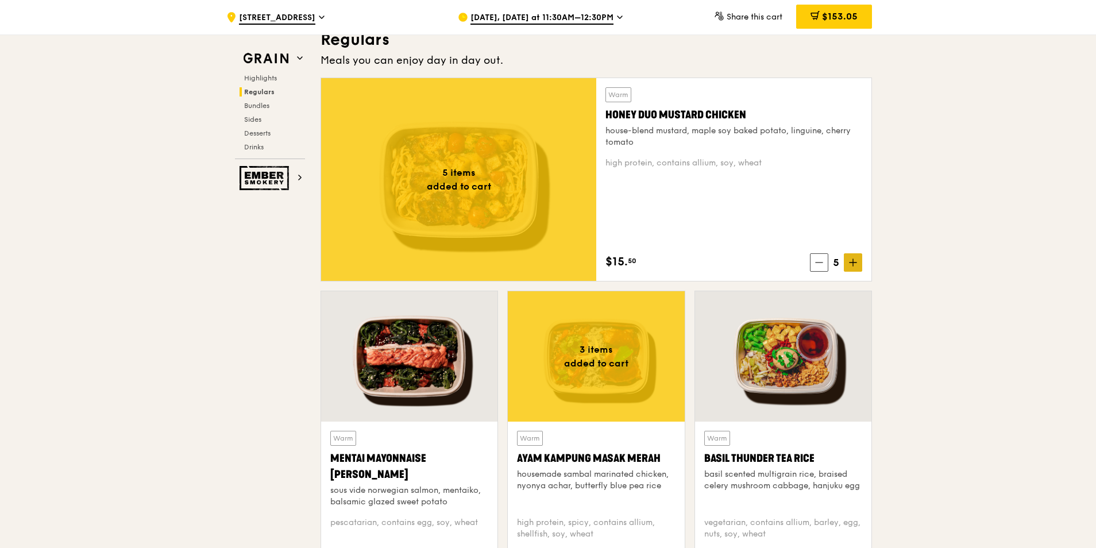
click at [858, 265] on span at bounding box center [853, 262] width 18 height 18
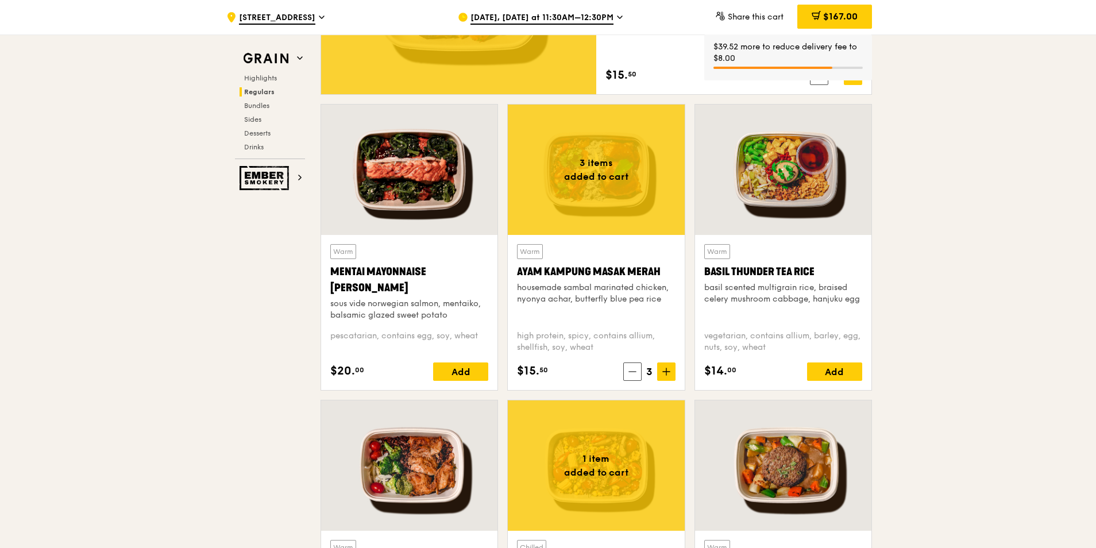
scroll to position [977, 0]
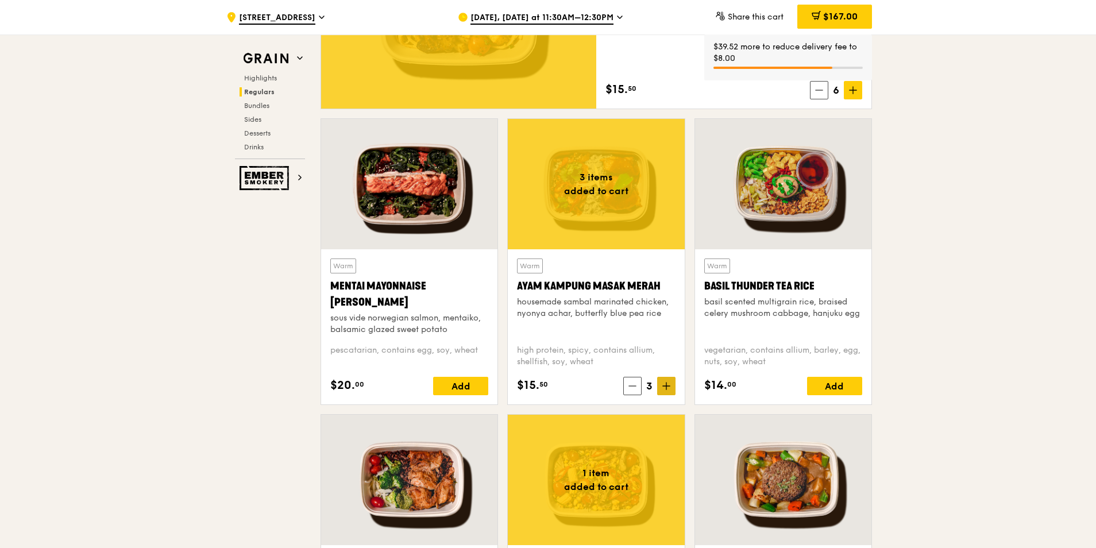
click at [673, 386] on span at bounding box center [666, 386] width 18 height 18
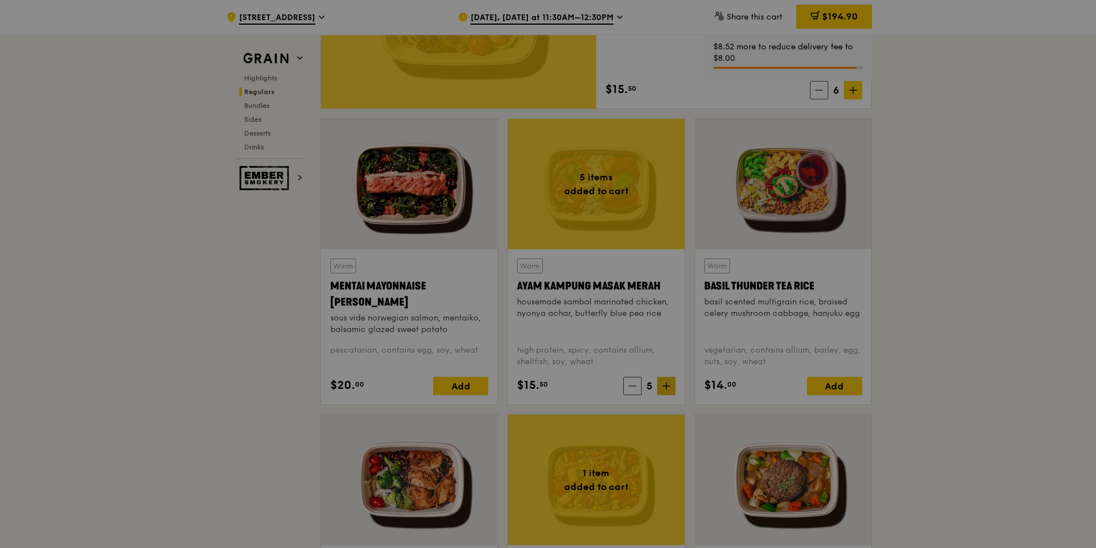
type input "5"
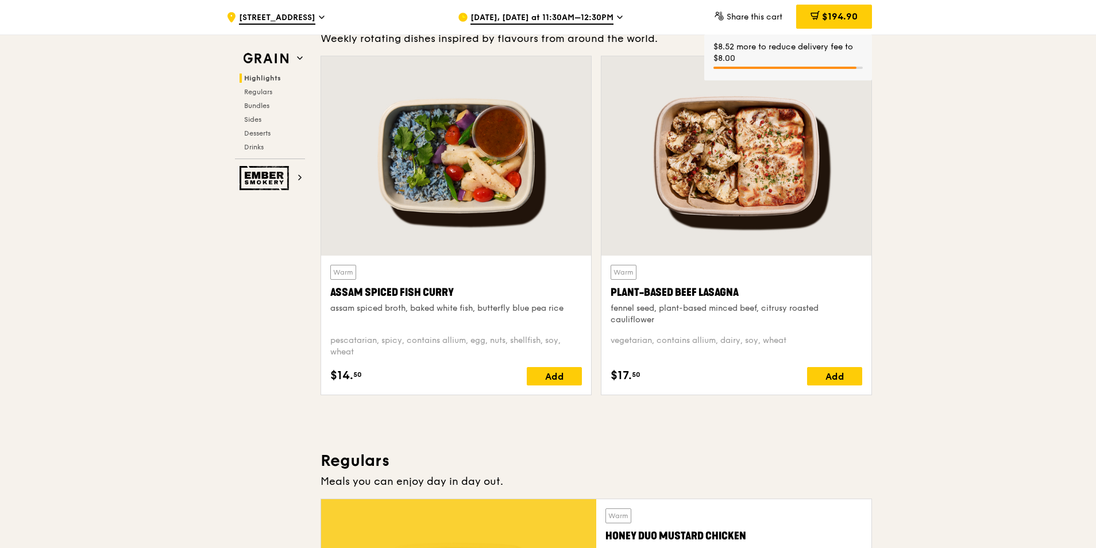
scroll to position [345, 0]
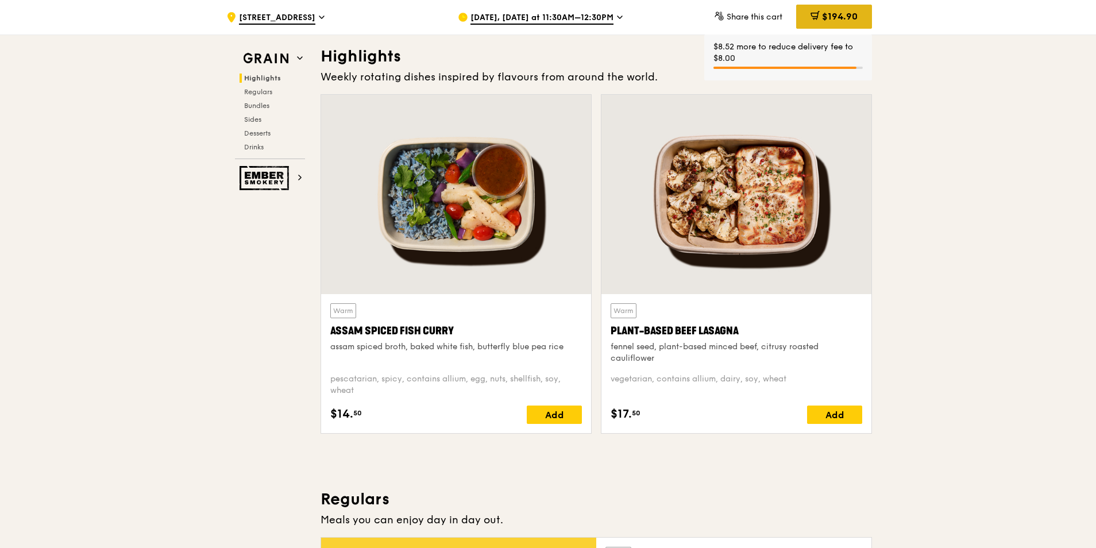
click at [851, 19] on span "$194.90" at bounding box center [840, 16] width 36 height 11
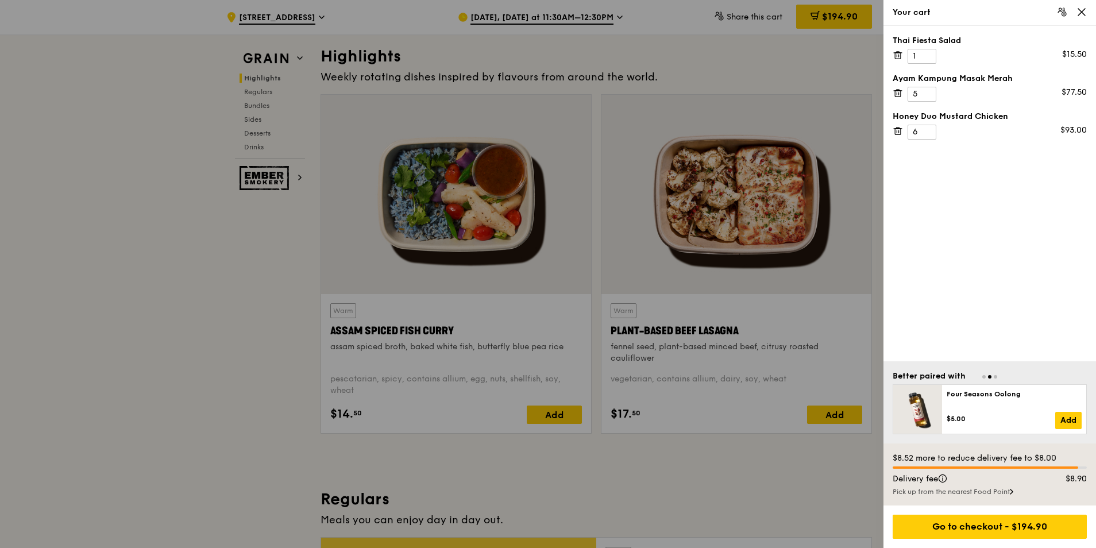
click at [135, 318] on div at bounding box center [548, 274] width 1096 height 548
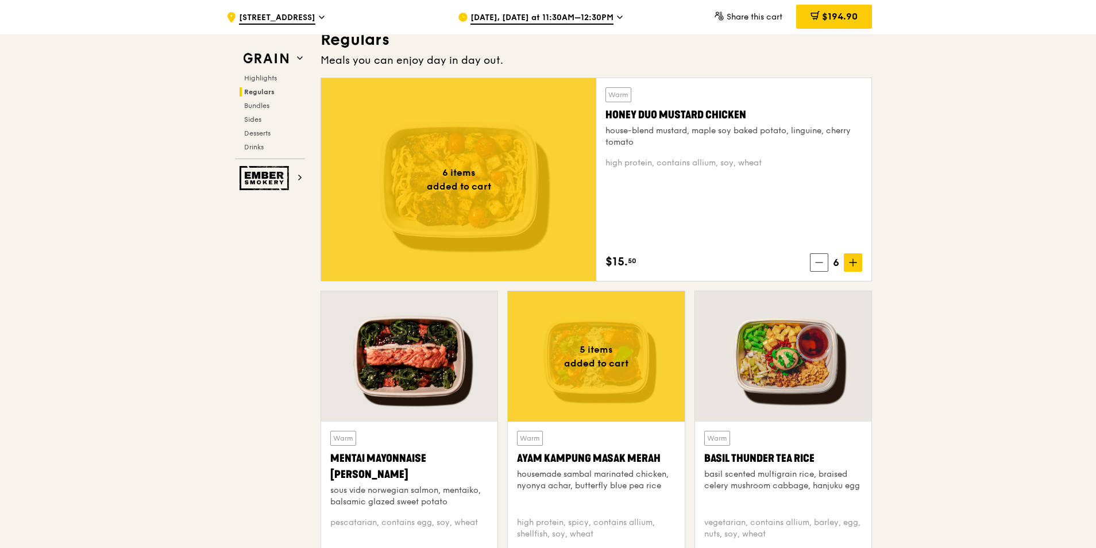
scroll to position [919, 0]
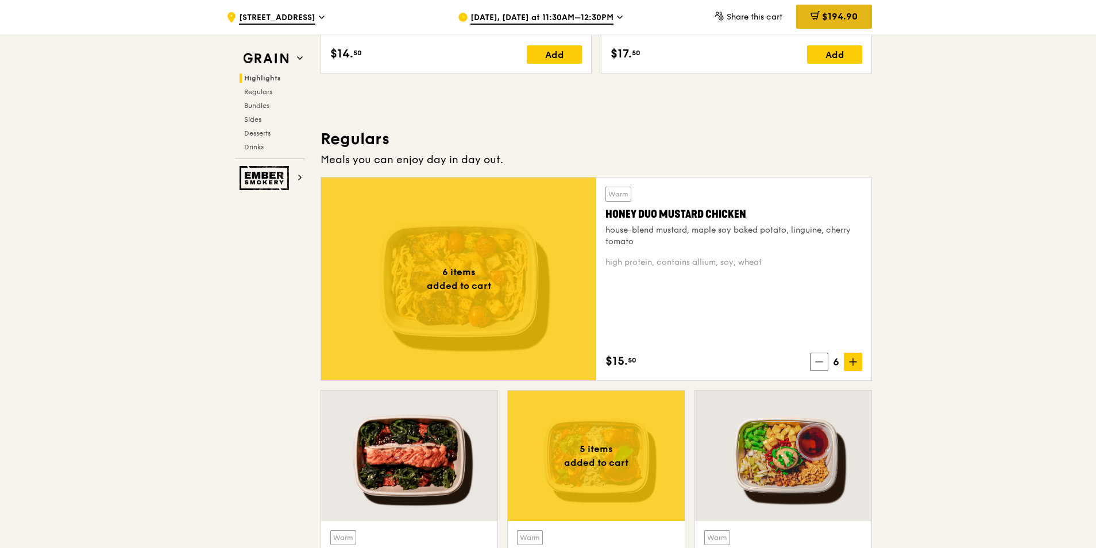
scroll to position [689, 0]
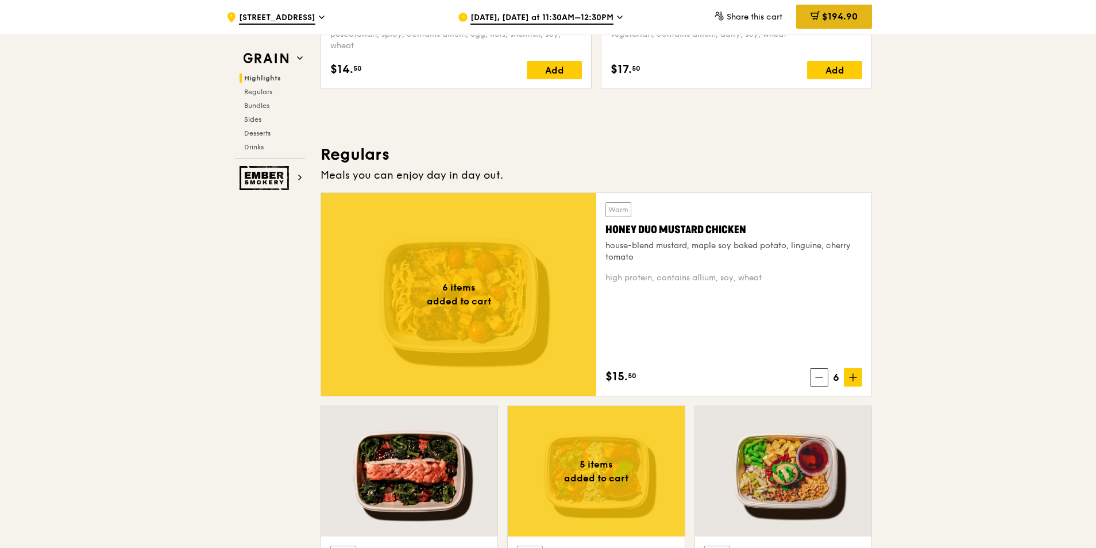
click at [858, 20] on div "$194.90" at bounding box center [834, 17] width 76 height 24
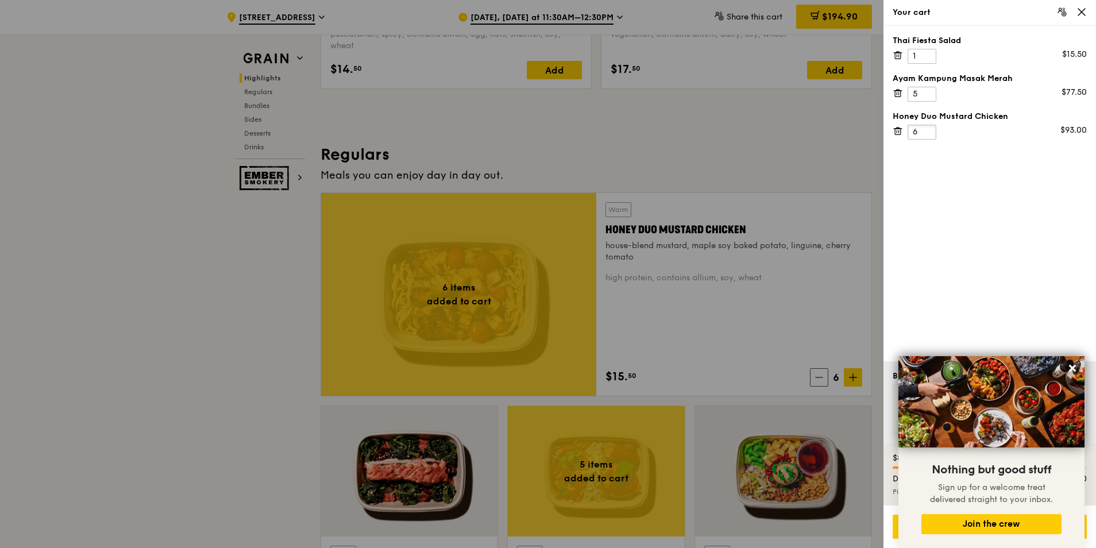
click at [921, 132] on input "6" at bounding box center [922, 132] width 29 height 15
type input "5"
click at [948, 167] on div "Thai Fiesta Salad 1 $15.50 Ayam [GEOGRAPHIC_DATA] 5 $77.50 Honey Duo Mustard Ch…" at bounding box center [990, 194] width 213 height 336
click at [1070, 369] on icon at bounding box center [1073, 368] width 10 height 10
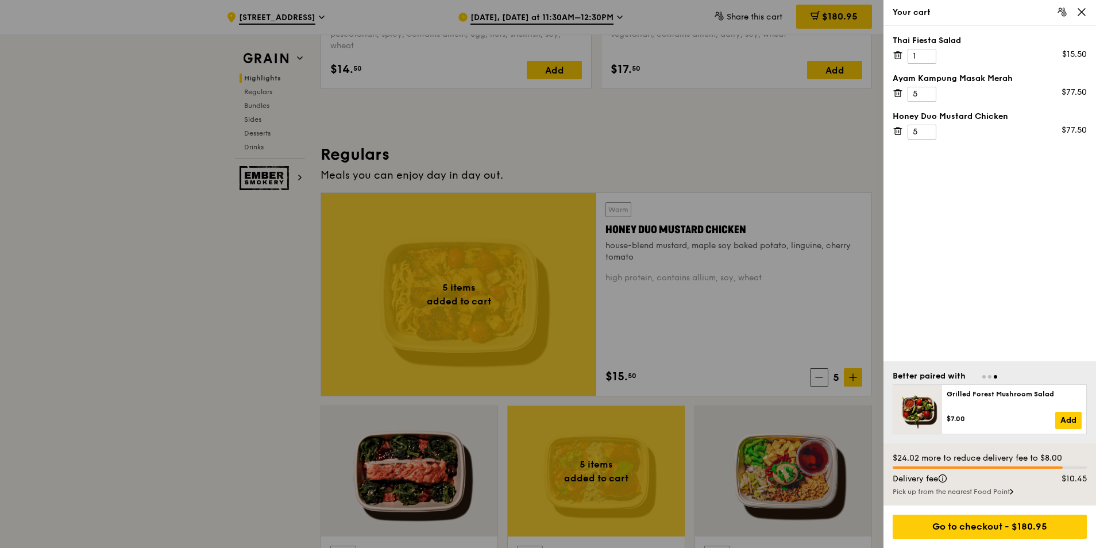
click at [216, 353] on div at bounding box center [548, 274] width 1096 height 548
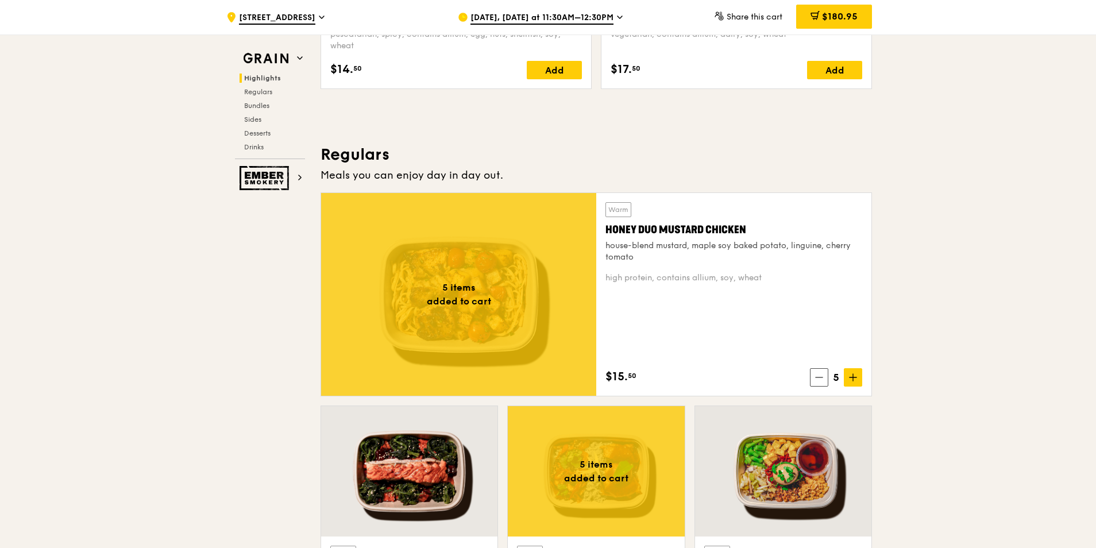
click at [673, 273] on div "high protein, contains allium, soy, wheat" at bounding box center [734, 277] width 257 height 11
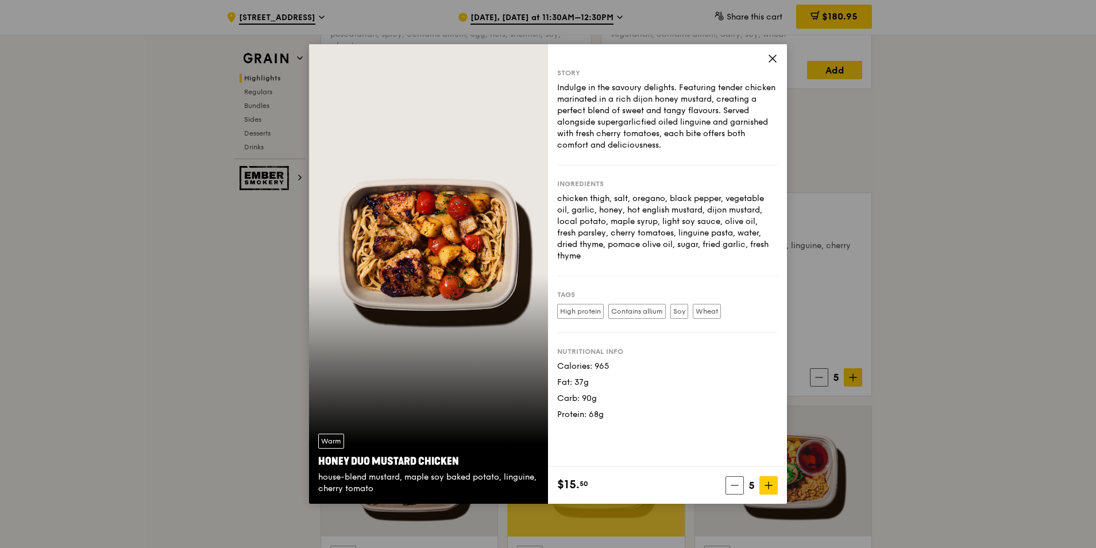
click at [779, 62] on div "Story Indulge in the savoury delights. Featuring tender chicken marinated in a …" at bounding box center [667, 255] width 239 height 423
click at [774, 63] on icon at bounding box center [773, 58] width 10 height 10
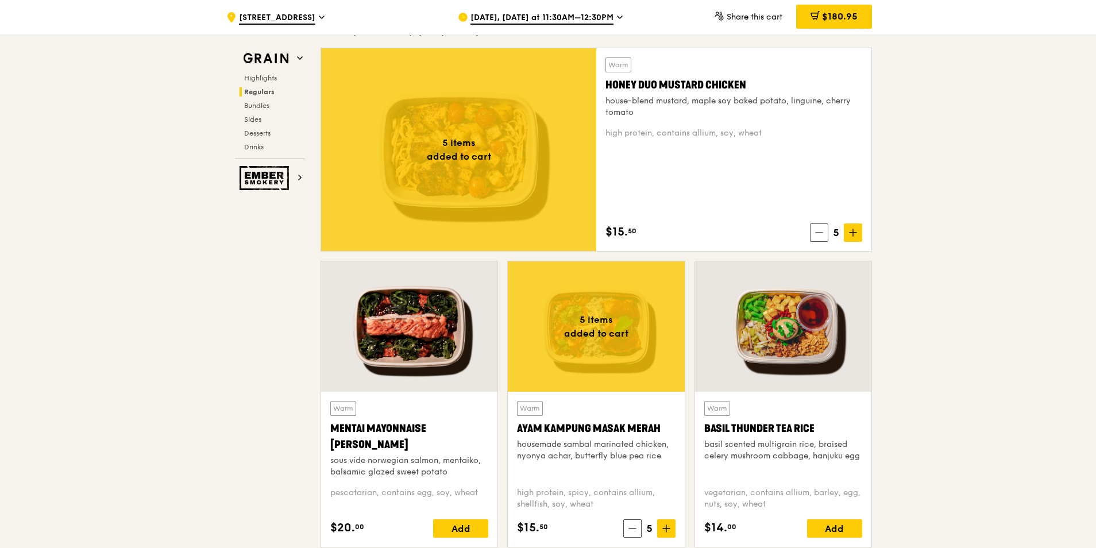
scroll to position [862, 0]
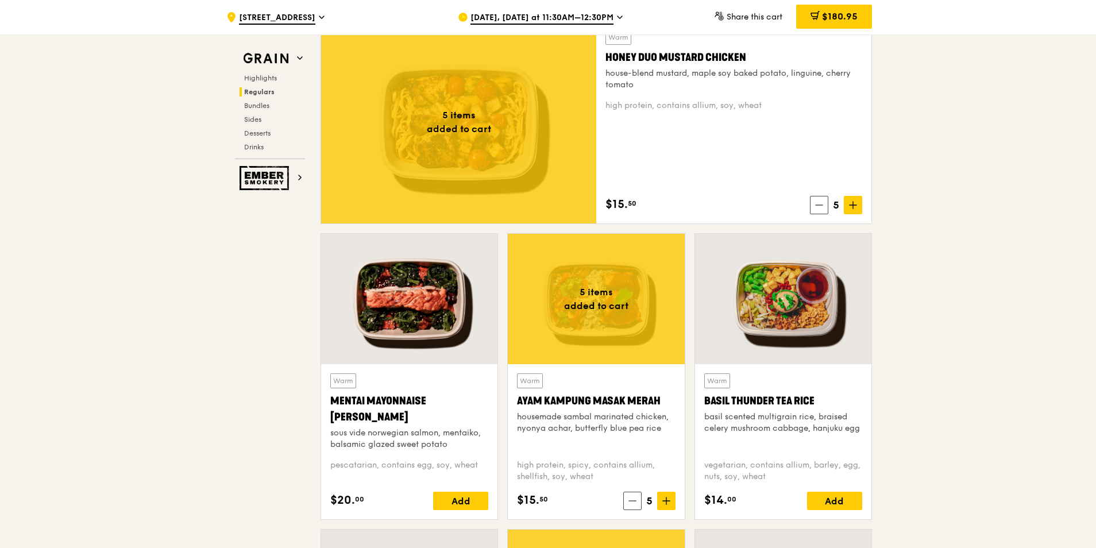
click at [604, 397] on div "Ayam Kampung Masak Merah" at bounding box center [596, 401] width 158 height 16
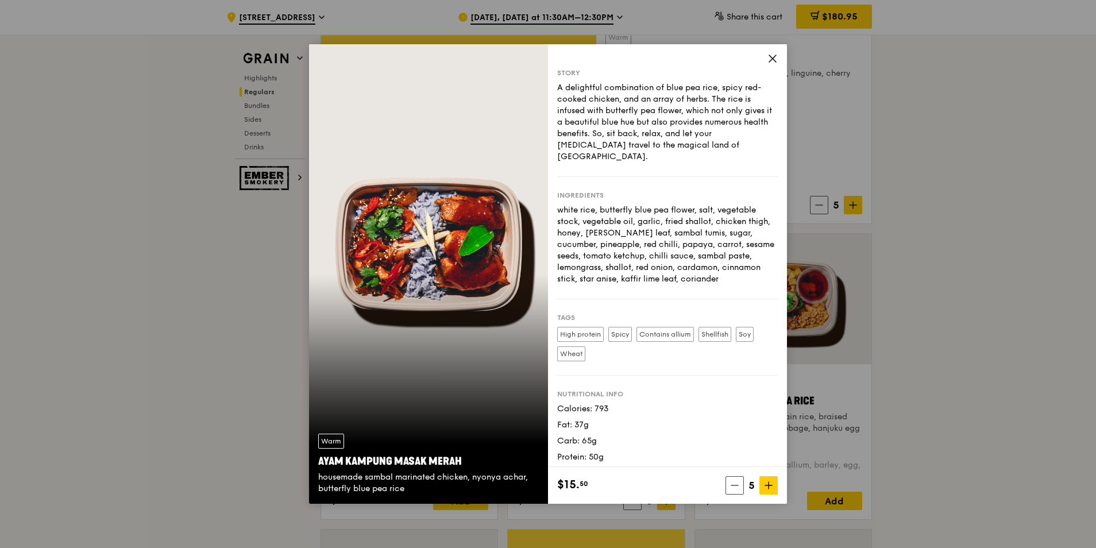
click at [775, 60] on icon at bounding box center [772, 58] width 7 height 7
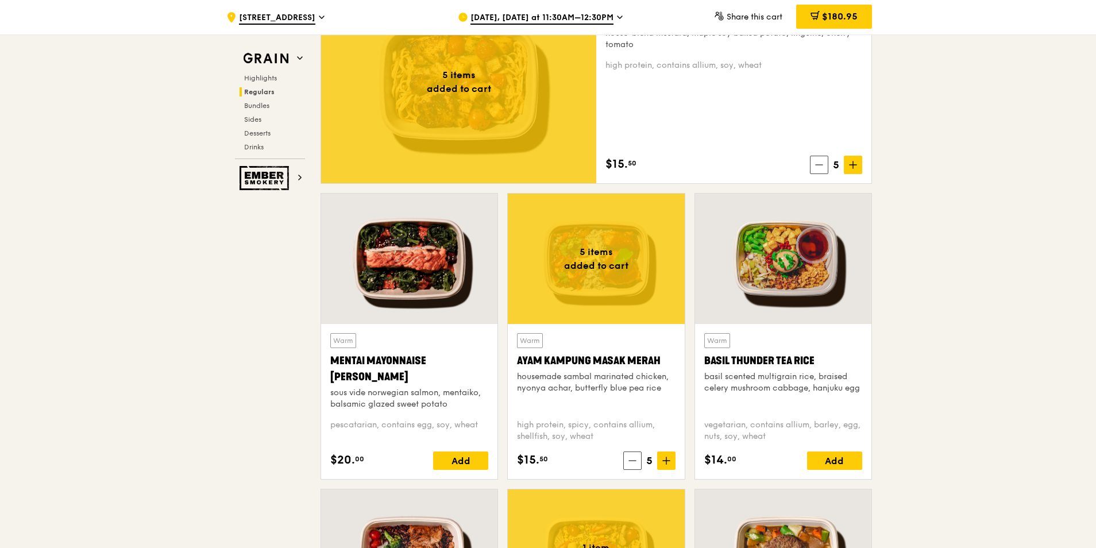
scroll to position [919, 0]
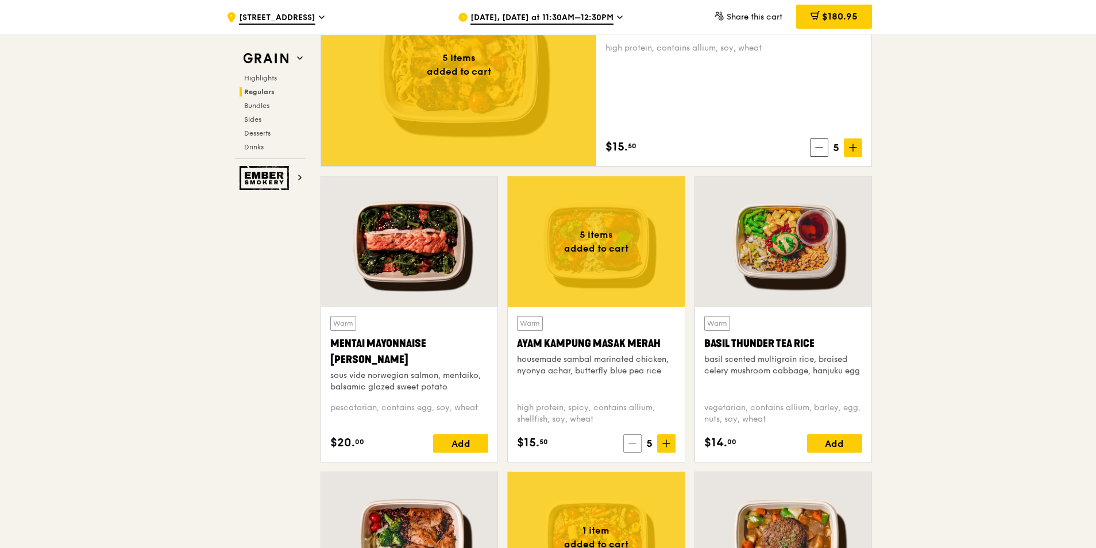
click at [633, 437] on span at bounding box center [632, 443] width 18 height 18
drag, startPoint x: 633, startPoint y: 438, endPoint x: 600, endPoint y: 413, distance: 41.4
click at [600, 413] on div "high protein, spicy, contains allium, shellfish, soy, wheat" at bounding box center [596, 413] width 158 height 23
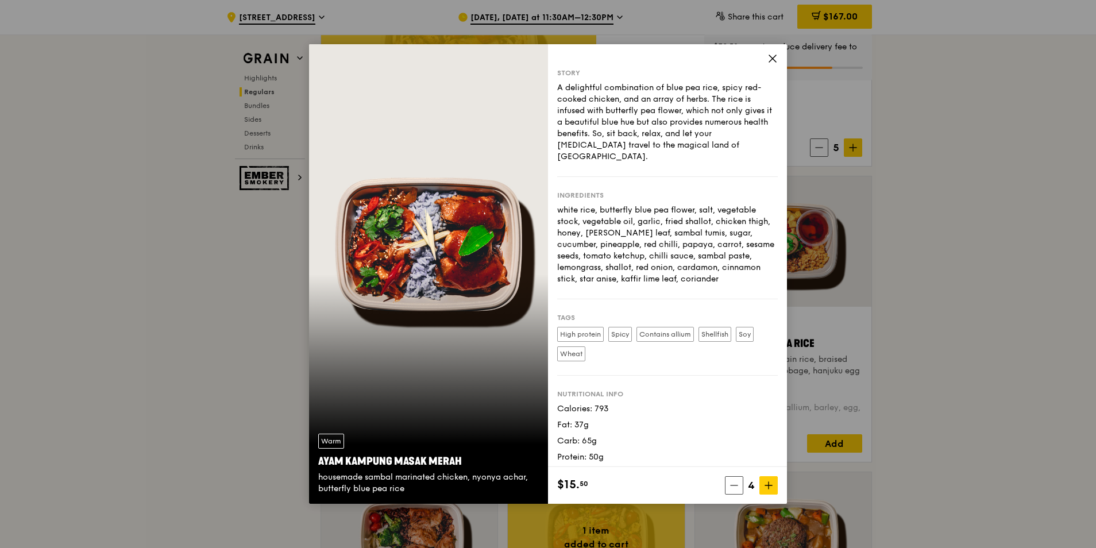
click at [778, 59] on div "Story A delightful combination of blue pea rice, spicy red-cooked chicken, and …" at bounding box center [667, 255] width 239 height 423
click at [773, 59] on icon at bounding box center [772, 58] width 7 height 7
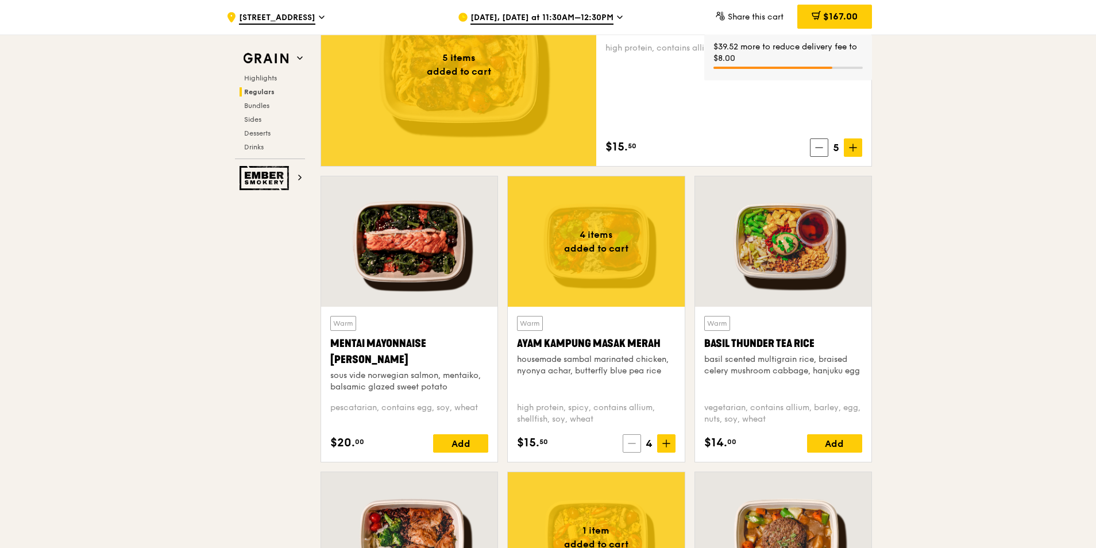
click at [638, 445] on span at bounding box center [632, 443] width 18 height 18
click at [469, 443] on div "Add" at bounding box center [460, 443] width 55 height 18
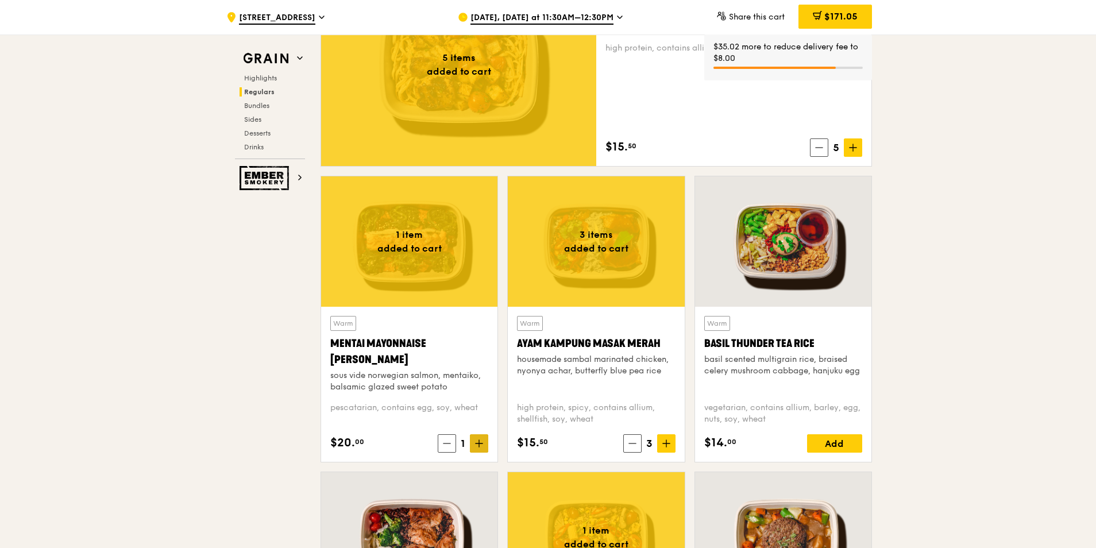
click at [477, 444] on icon at bounding box center [479, 444] width 7 height 0
click at [637, 444] on span at bounding box center [632, 443] width 18 height 18
click at [671, 446] on span at bounding box center [666, 443] width 18 height 18
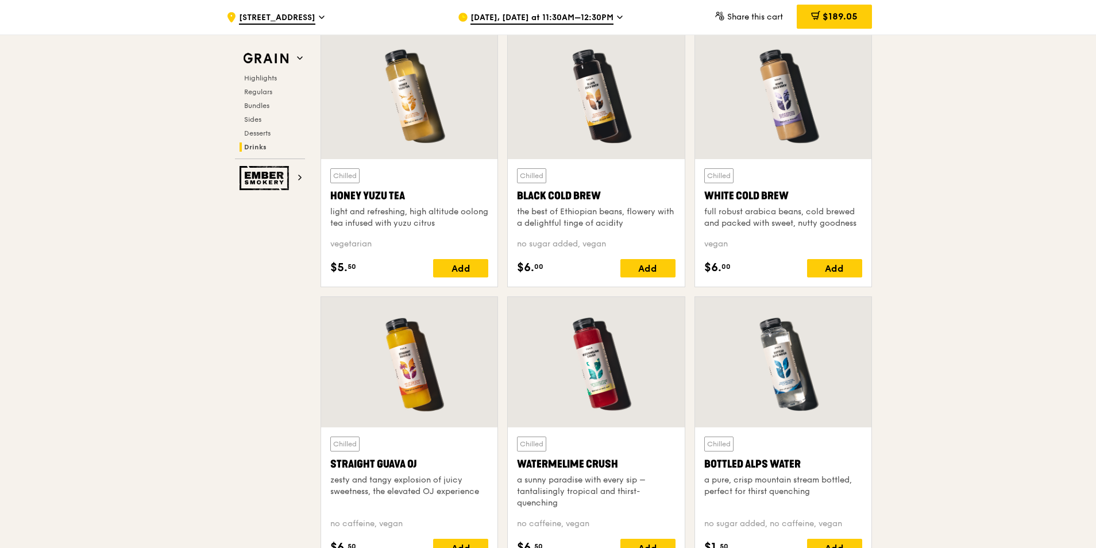
scroll to position [4309, 0]
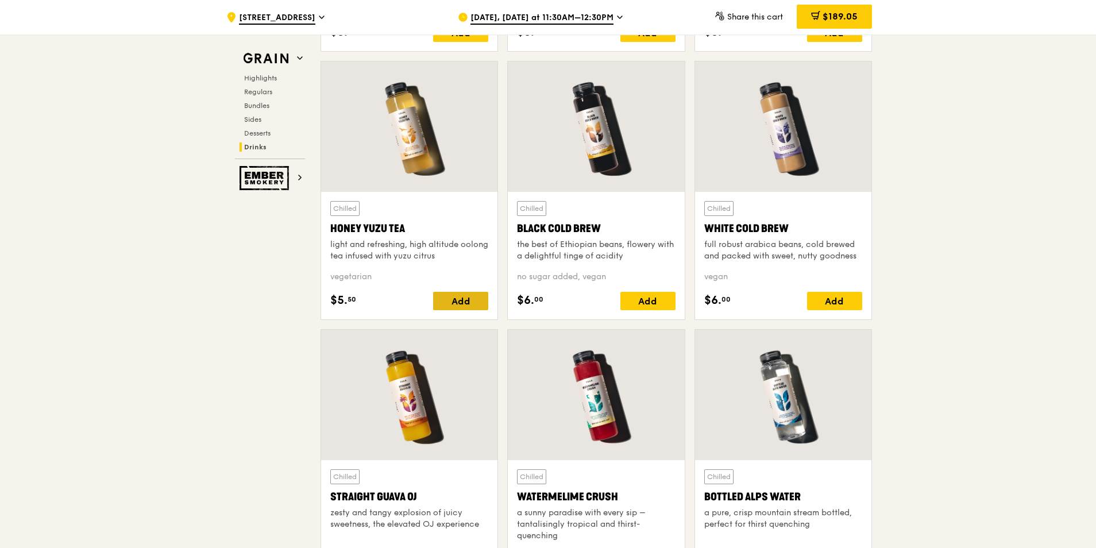
click at [460, 302] on div "Add" at bounding box center [460, 301] width 55 height 18
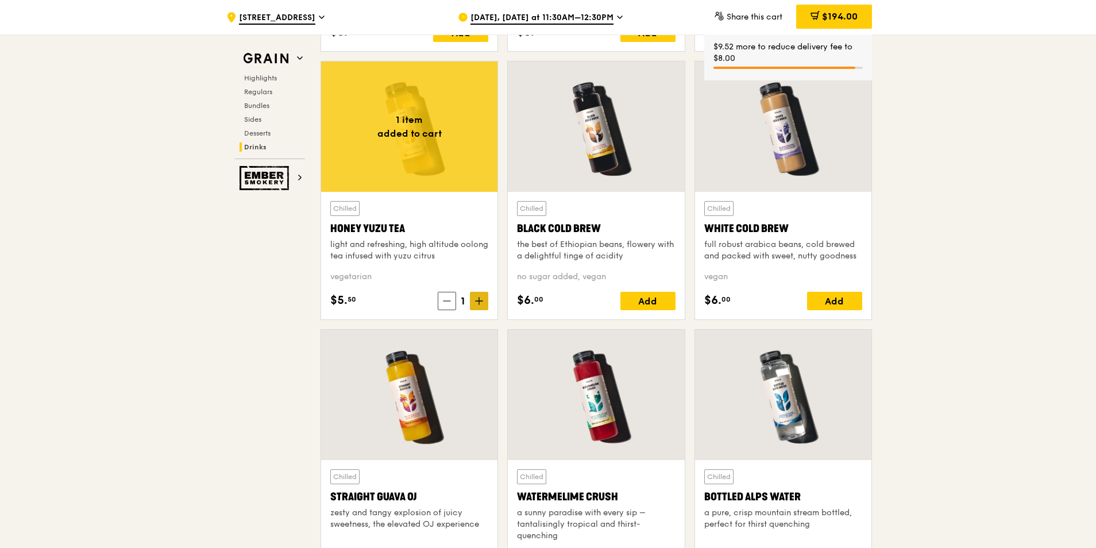
click at [479, 303] on icon at bounding box center [479, 301] width 8 height 8
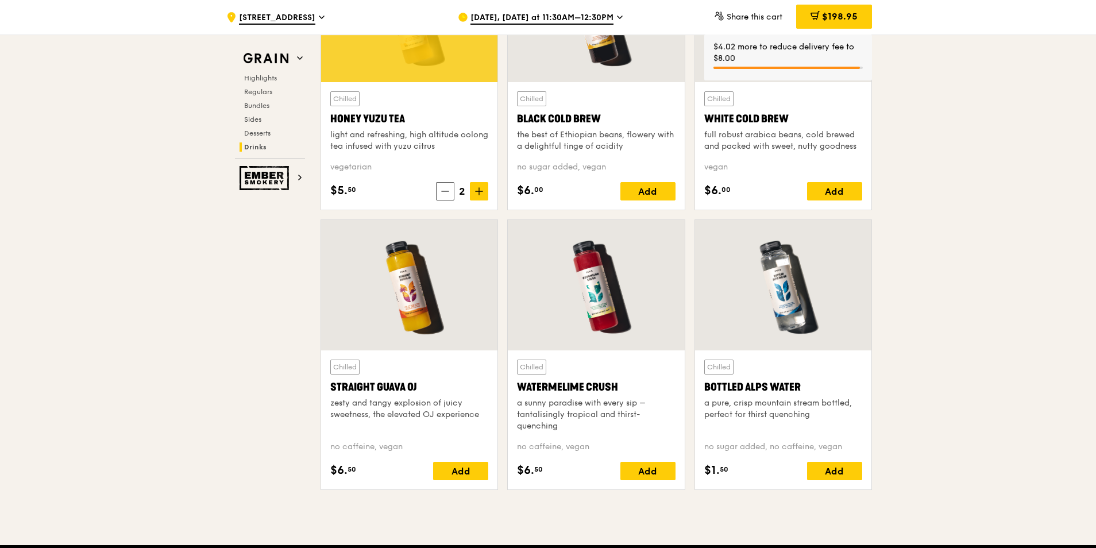
scroll to position [4424, 0]
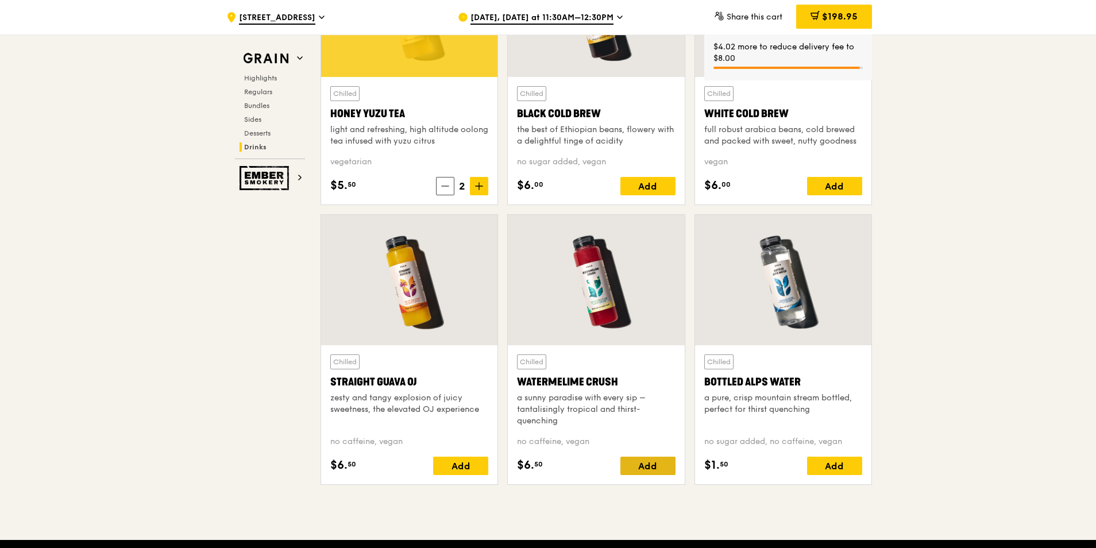
click at [646, 467] on div "Add" at bounding box center [648, 466] width 55 height 18
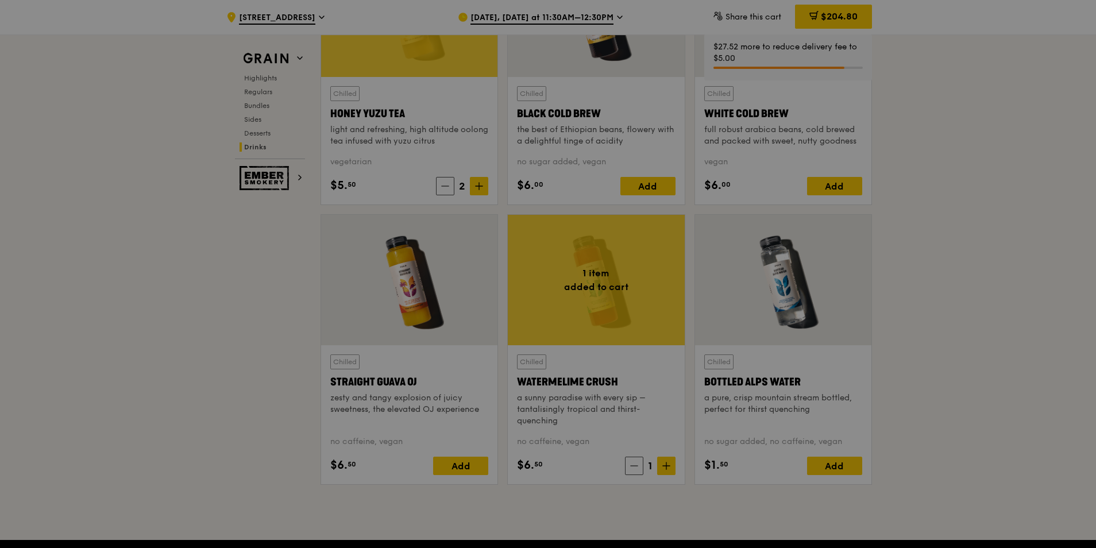
click at [670, 469] on div at bounding box center [548, 274] width 1096 height 548
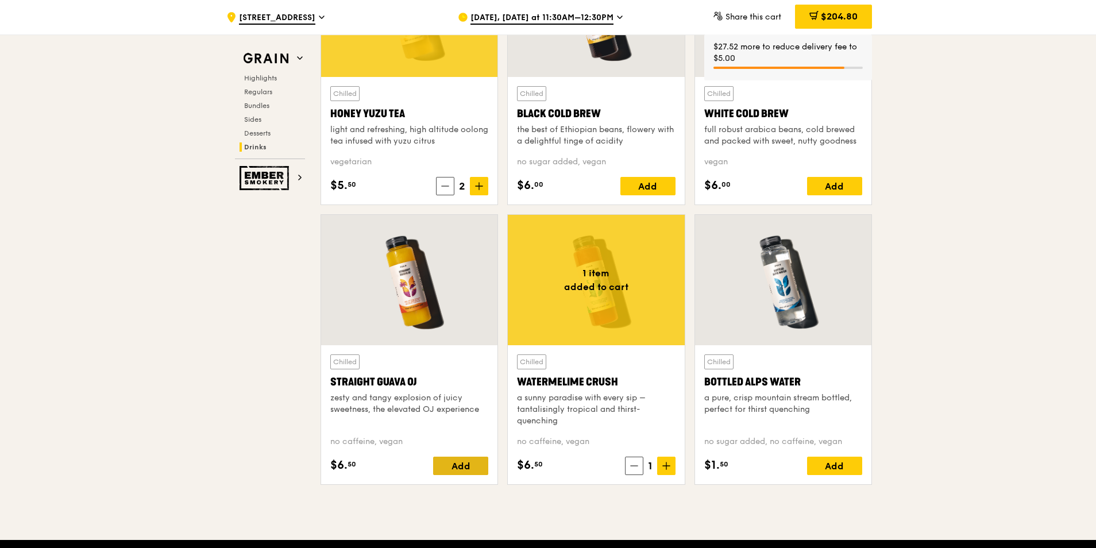
click at [456, 465] on div "Add" at bounding box center [460, 466] width 55 height 18
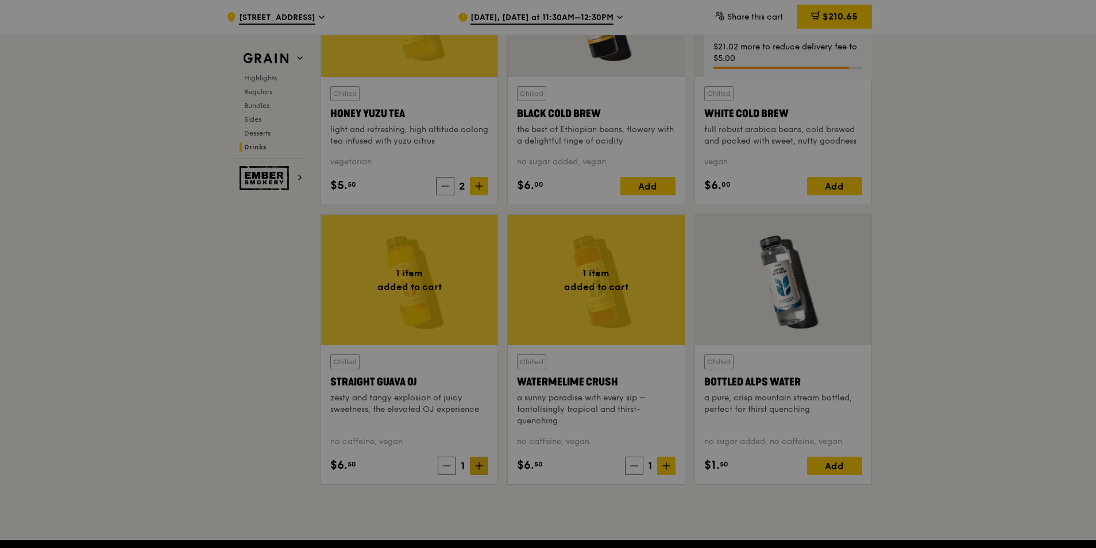
click at [478, 465] on div at bounding box center [548, 274] width 1096 height 548
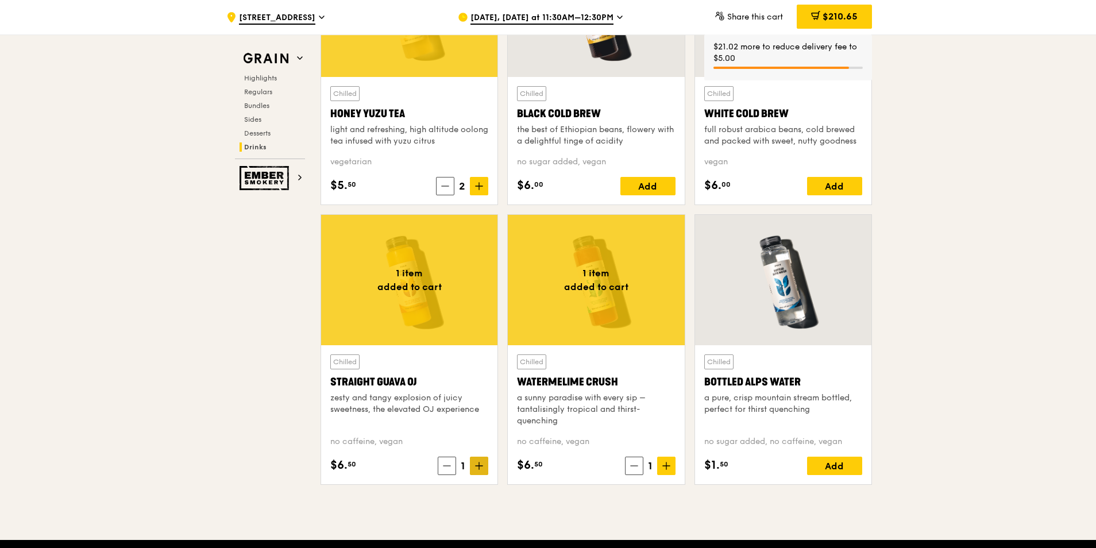
click at [474, 468] on span at bounding box center [479, 466] width 18 height 18
click at [479, 467] on icon at bounding box center [479, 466] width 8 height 8
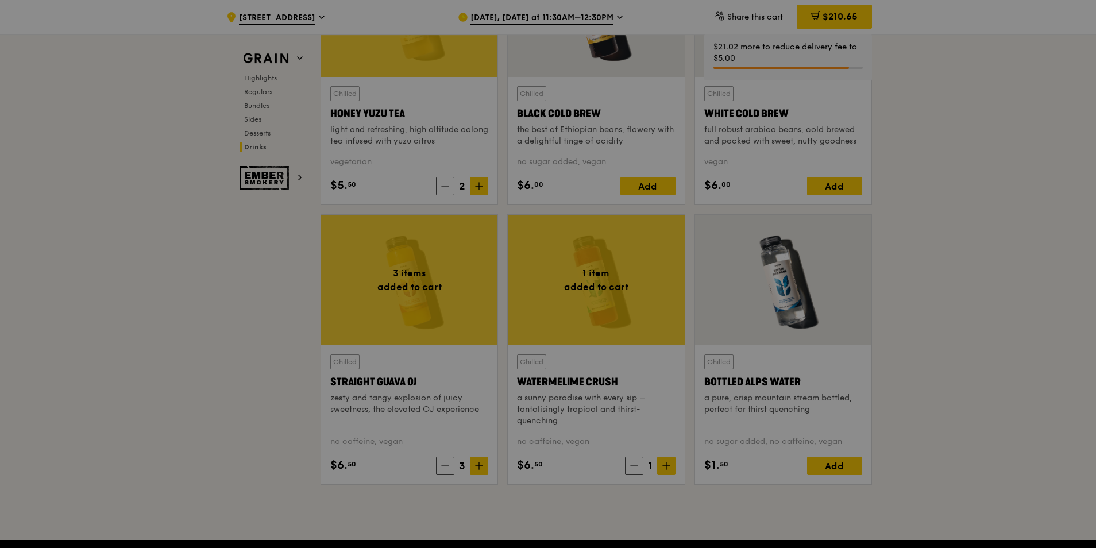
click at [665, 467] on div at bounding box center [548, 274] width 1096 height 548
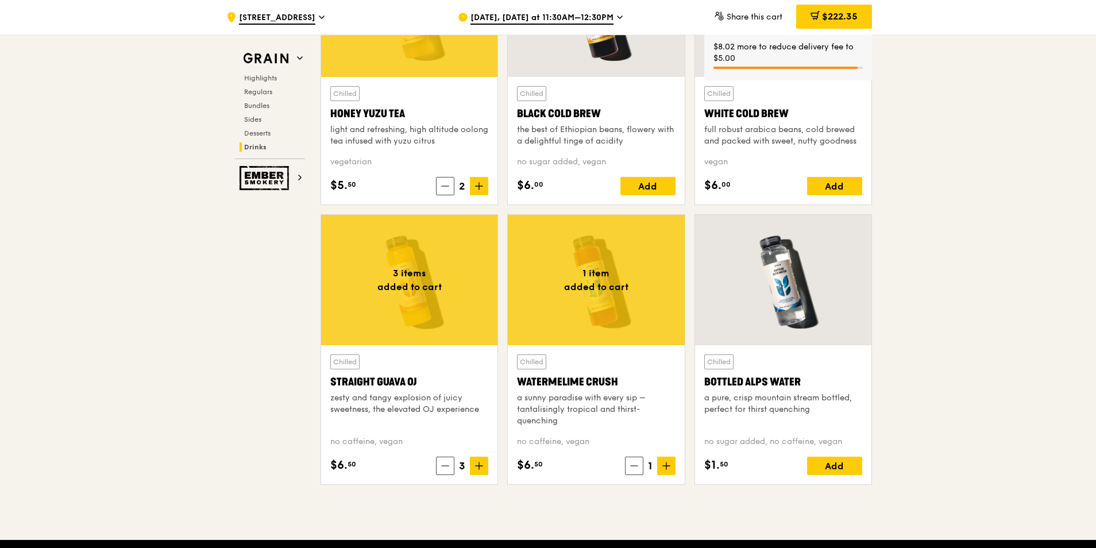
click at [665, 466] on icon at bounding box center [666, 466] width 7 height 0
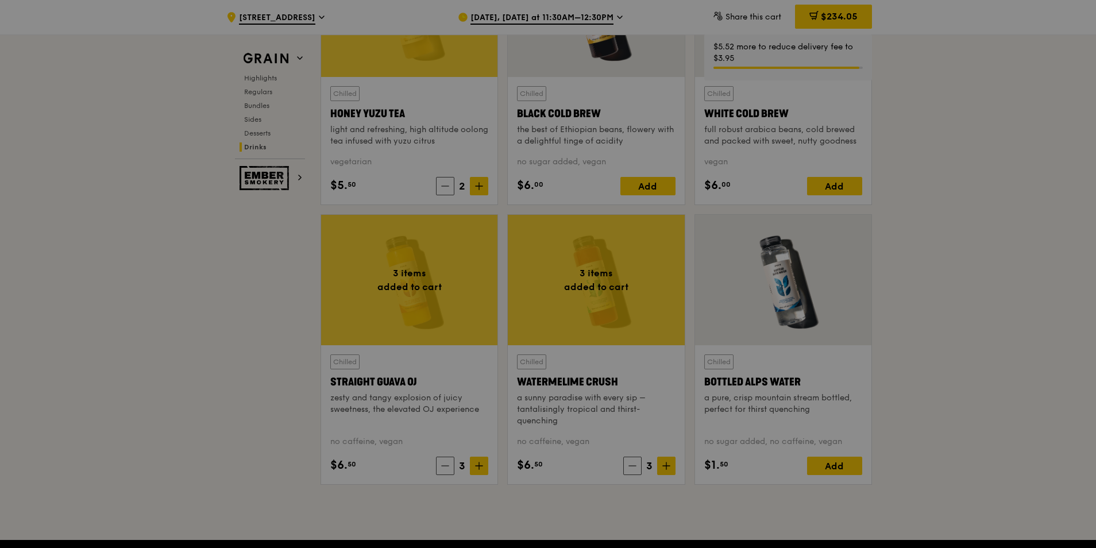
drag, startPoint x: 665, startPoint y: 467, endPoint x: 585, endPoint y: 504, distance: 88.2
click at [585, 504] on div at bounding box center [548, 274] width 1096 height 548
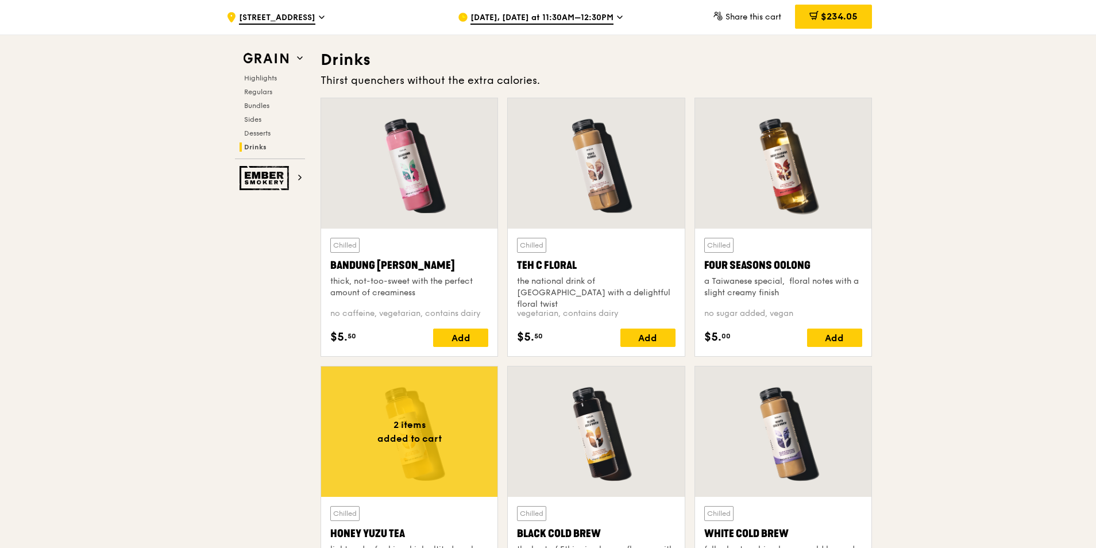
scroll to position [4022, 0]
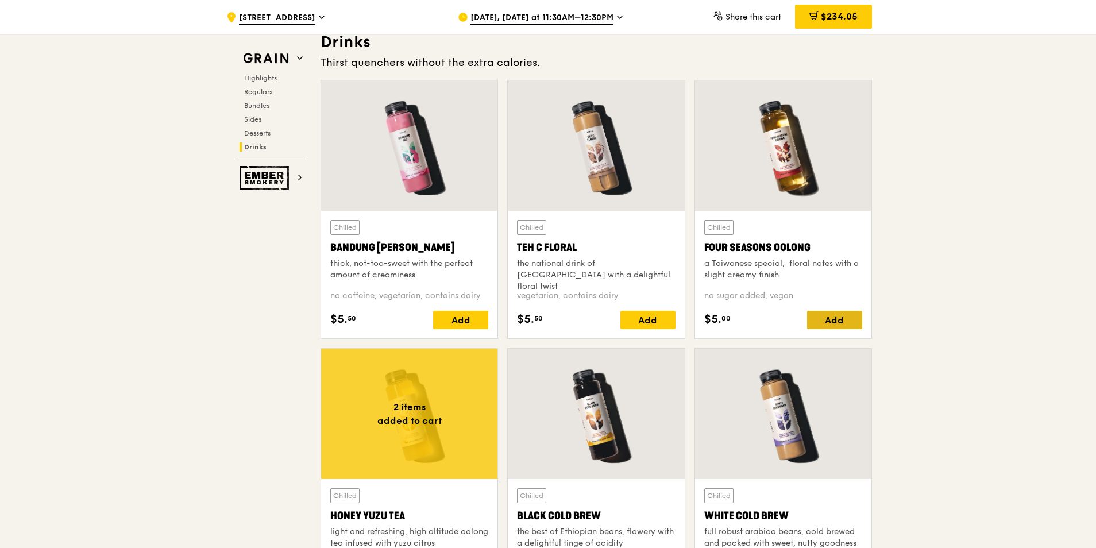
click at [824, 320] on div "Add" at bounding box center [834, 320] width 55 height 18
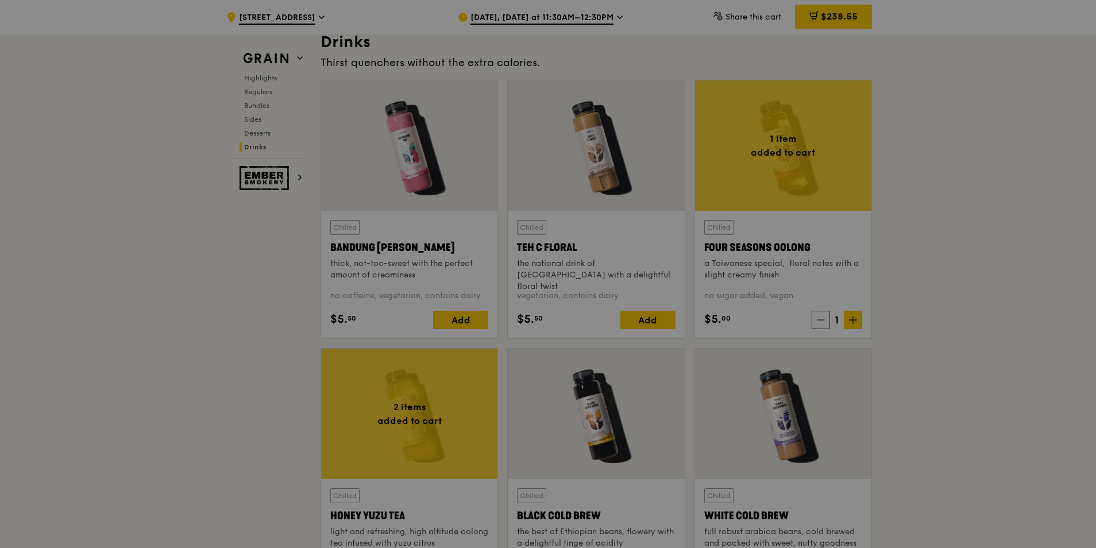
click at [852, 320] on div at bounding box center [548, 274] width 1096 height 548
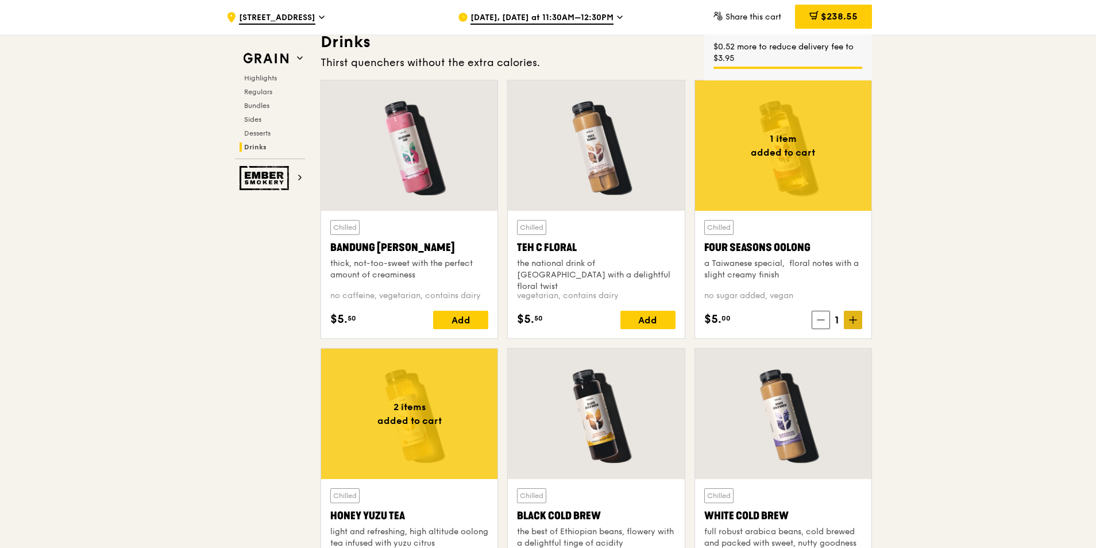
click at [857, 319] on span at bounding box center [853, 320] width 18 height 18
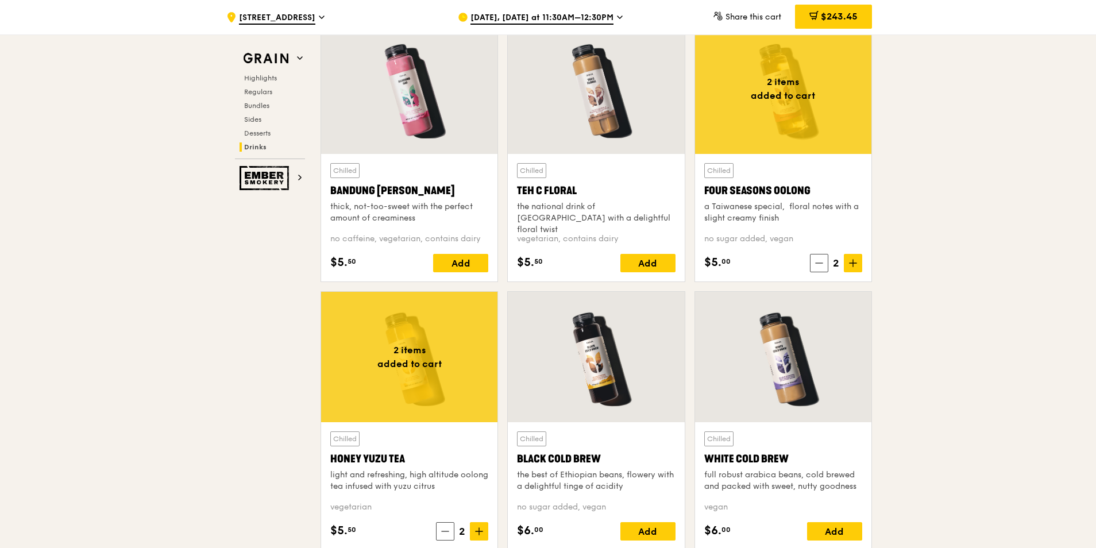
scroll to position [4079, 0]
click at [851, 261] on icon at bounding box center [853, 263] width 8 height 8
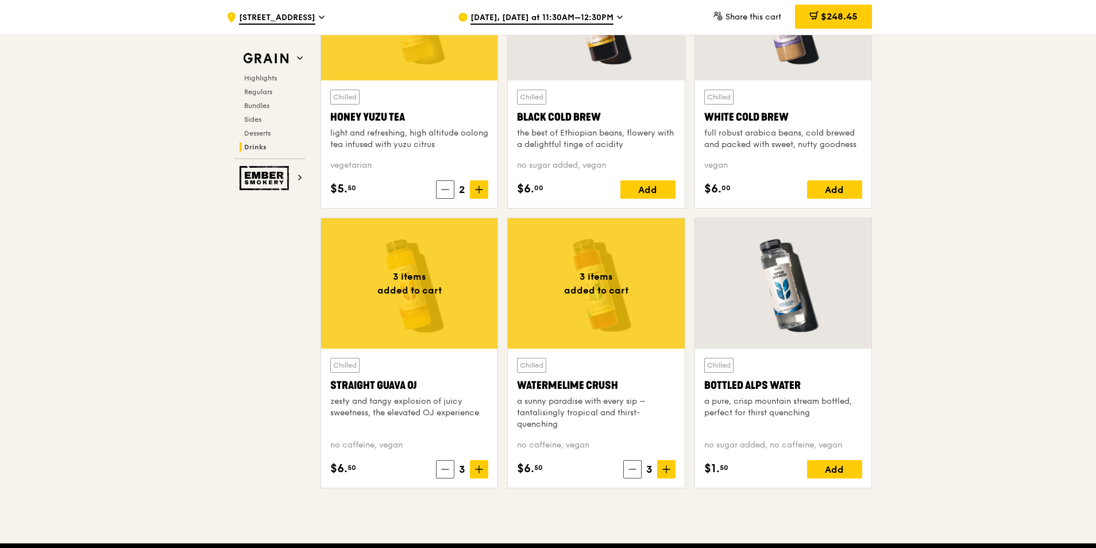
scroll to position [4424, 0]
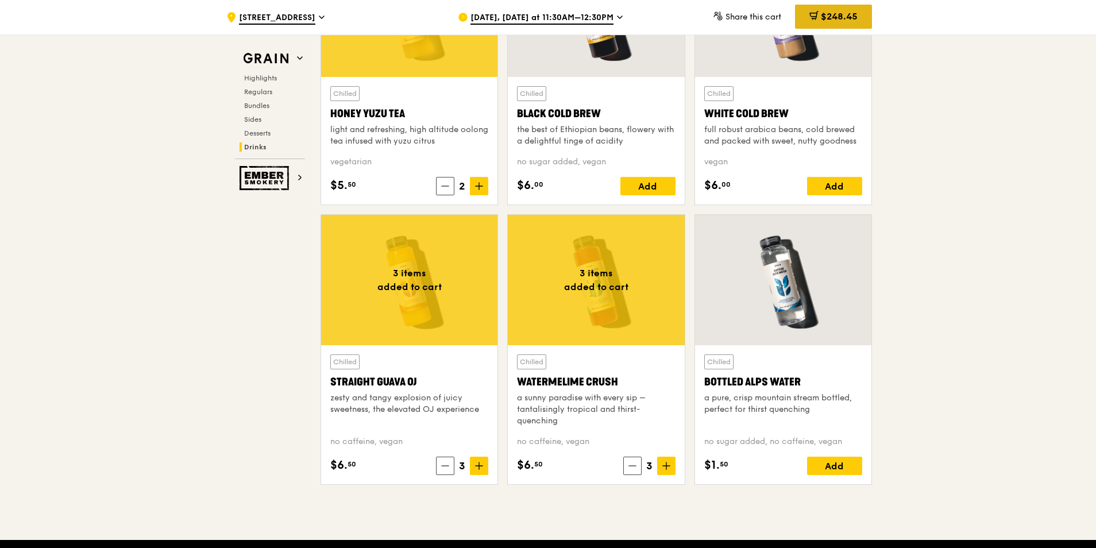
click at [848, 20] on span "$248.45" at bounding box center [839, 16] width 37 height 11
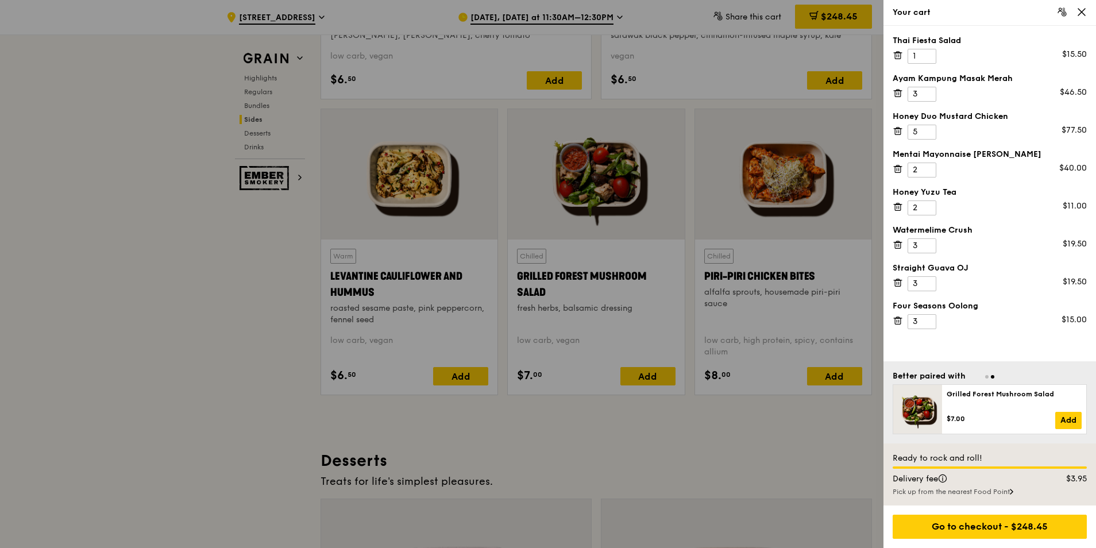
scroll to position [2930, 0]
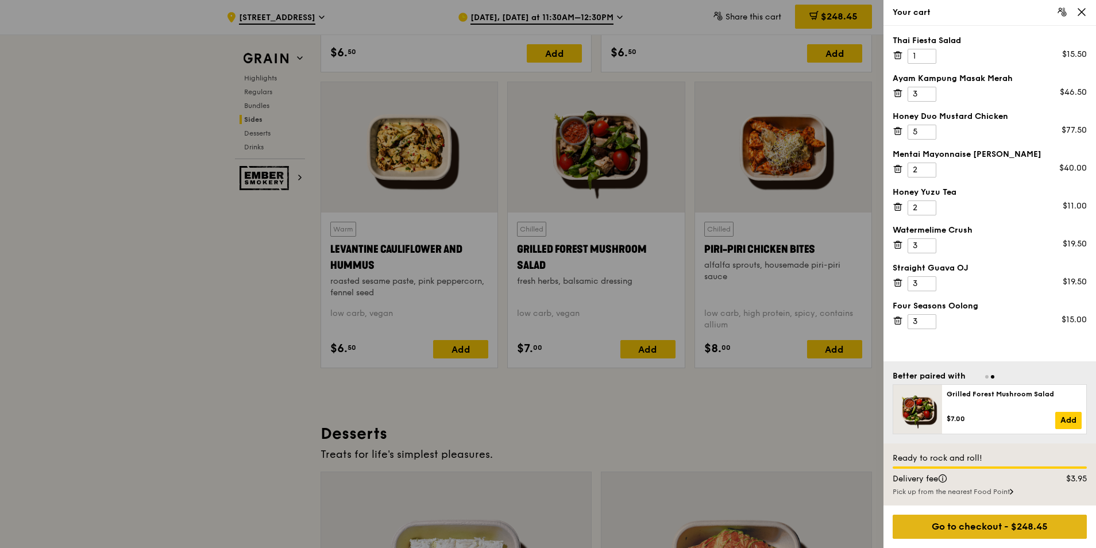
click at [1033, 518] on div "Go to checkout - $248.45" at bounding box center [990, 527] width 194 height 24
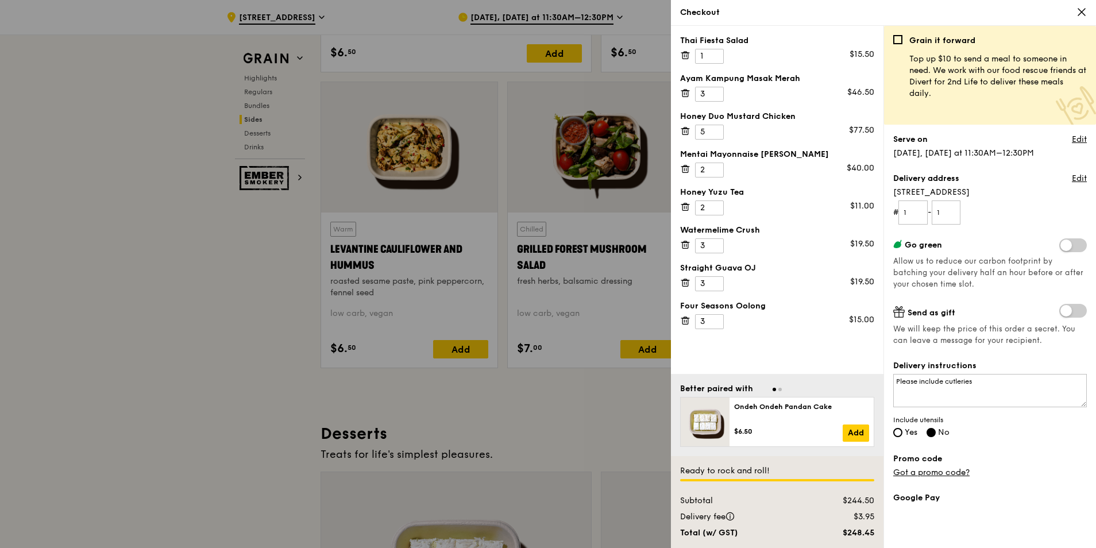
click at [906, 435] on span "Yes" at bounding box center [911, 432] width 13 height 10
click at [903, 435] on input "Yes" at bounding box center [897, 432] width 9 height 9
radio input "true"
radio input "false"
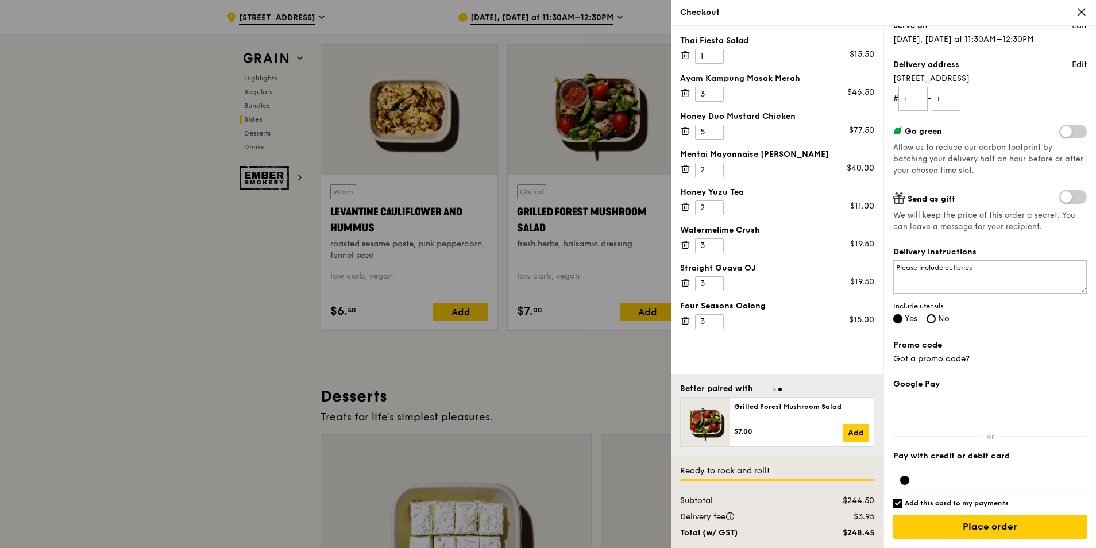
scroll to position [2988, 0]
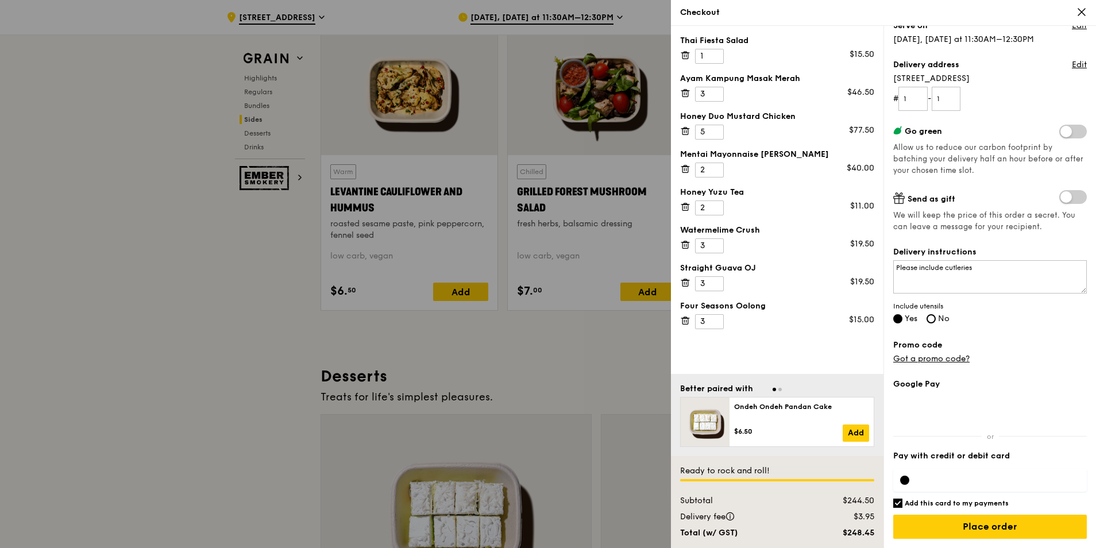
click at [903, 502] on label "Add this card to my payments" at bounding box center [990, 503] width 194 height 9
click at [903, 502] on input "Add this card to my payments" at bounding box center [897, 503] width 9 height 9
checkbox input "false"
click at [935, 487] on div at bounding box center [990, 480] width 194 height 23
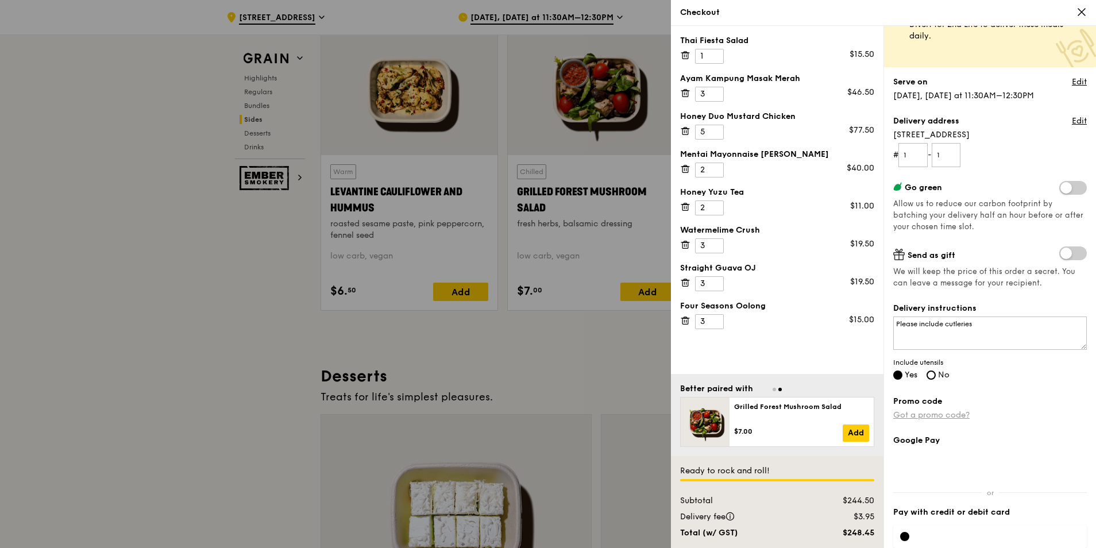
scroll to position [114, 0]
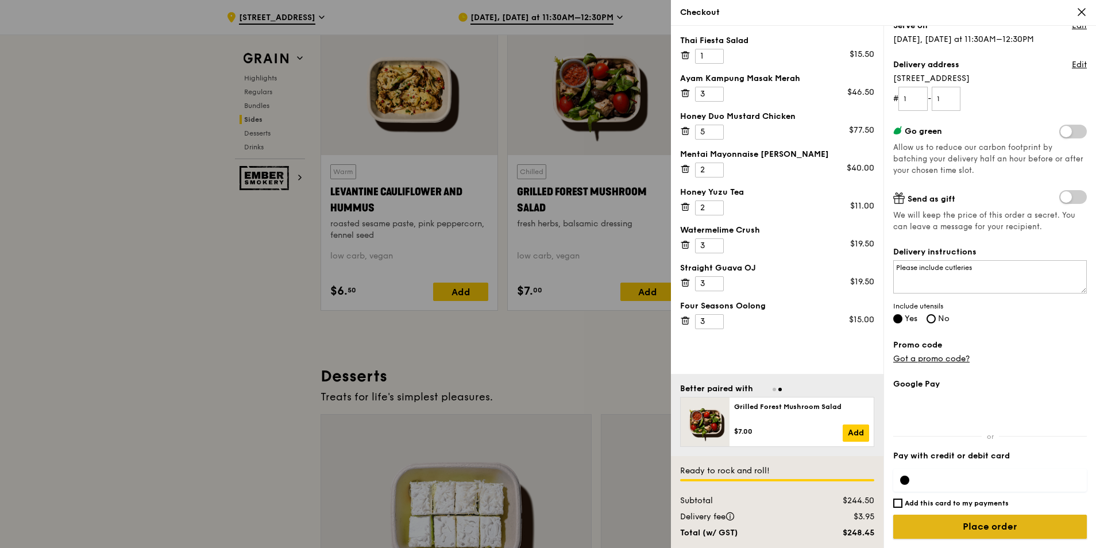
click at [969, 527] on input "Place order" at bounding box center [990, 527] width 194 height 24
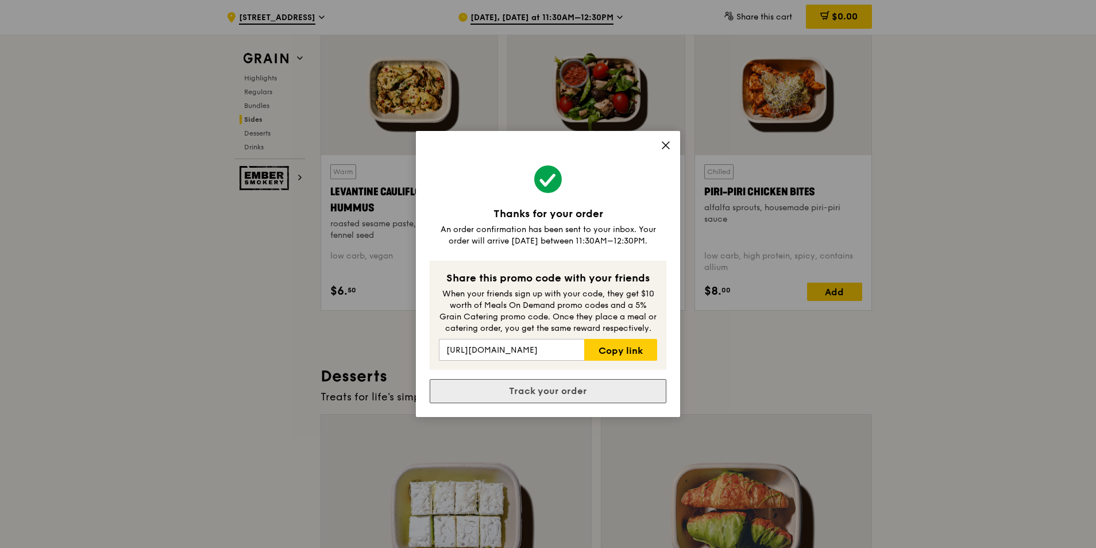
click at [598, 394] on link "Track your order" at bounding box center [548, 391] width 237 height 24
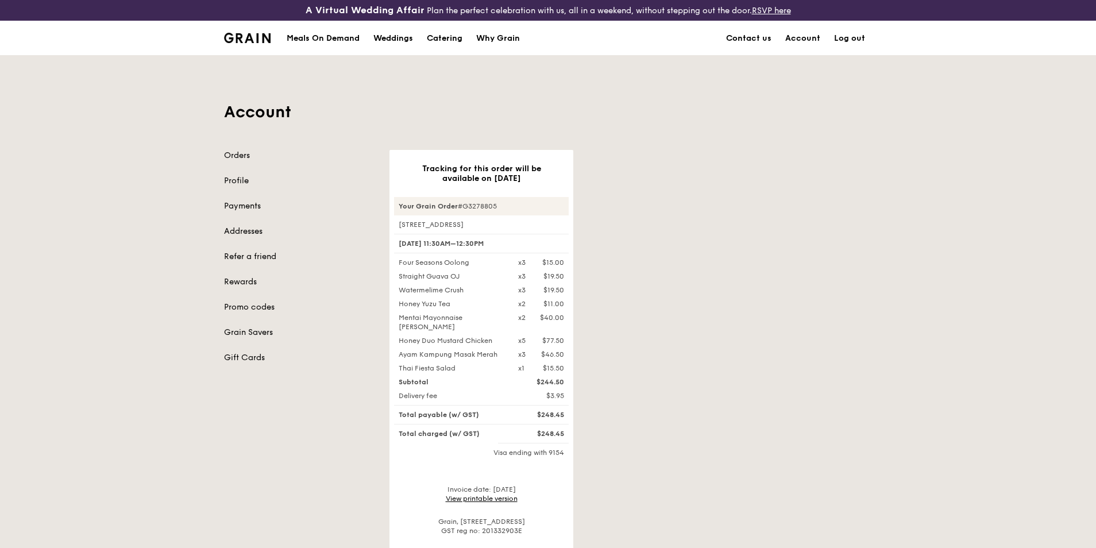
click at [754, 156] on div "Tracking for this order will be available on [DATE] Your Grain Order #G3278805 …" at bounding box center [631, 365] width 496 height 431
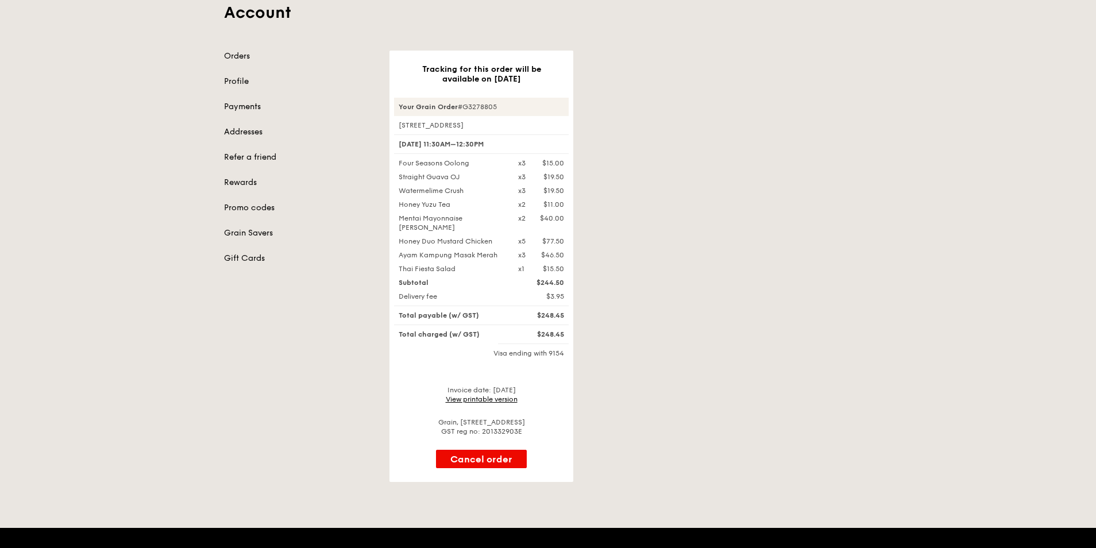
scroll to position [115, 0]
